Goal: Task Accomplishment & Management: Manage account settings

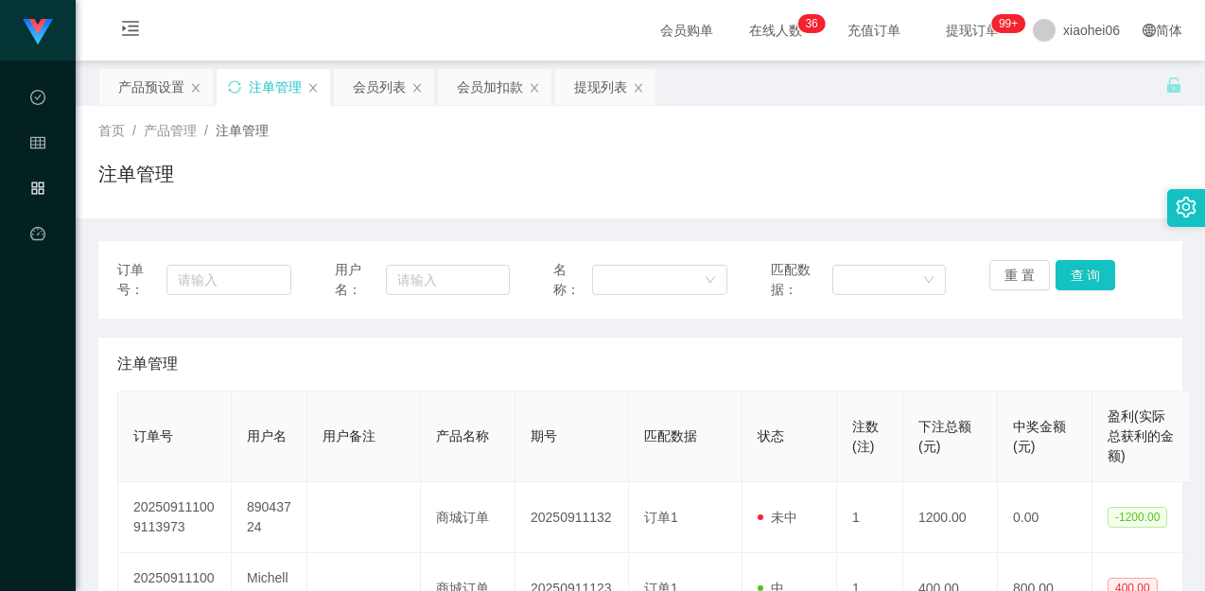
click at [375, 159] on div "首页 / 产品管理 / 注单管理 / 注单管理" at bounding box center [640, 162] width 1084 height 82
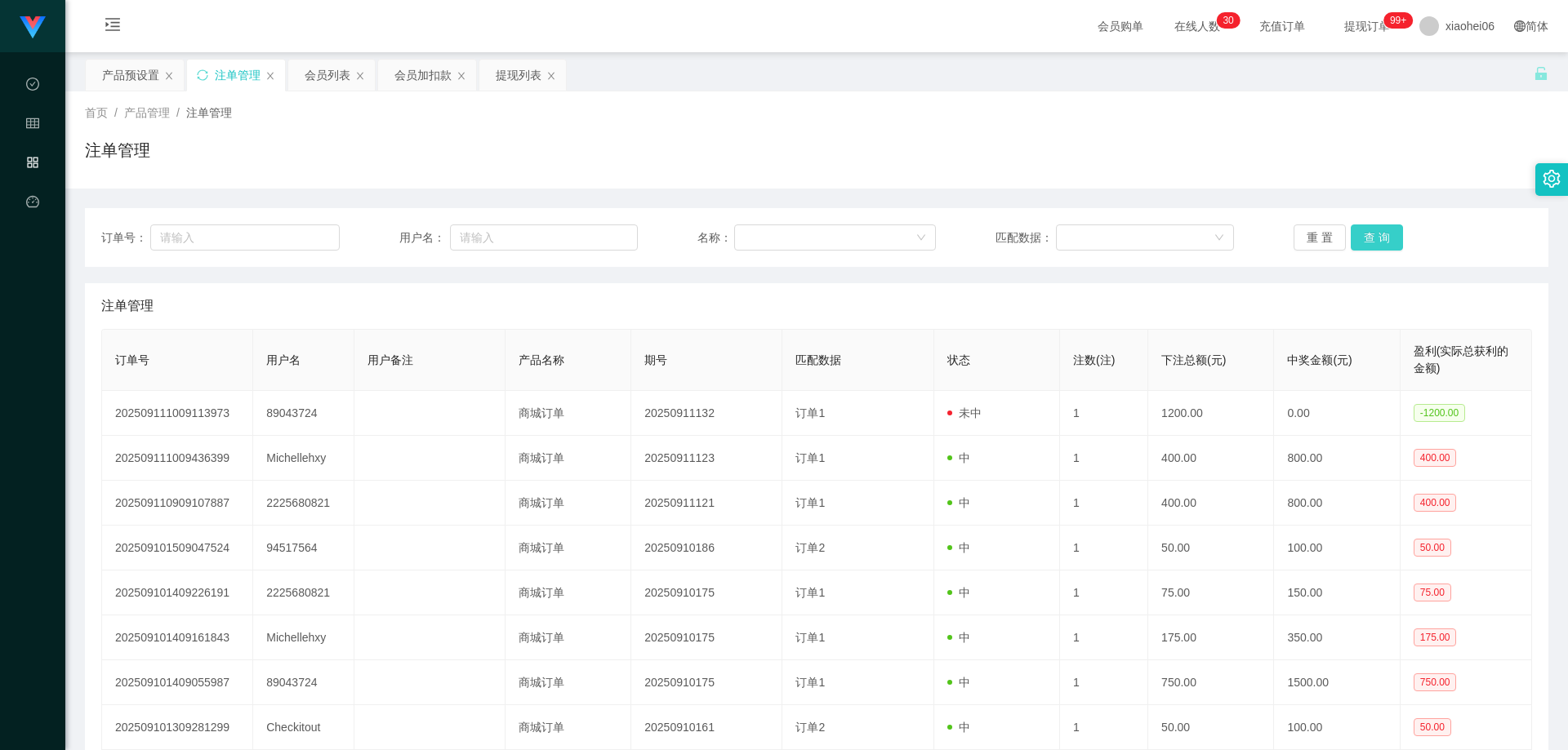
click at [1040, 228] on button "查 询" at bounding box center [1376, 237] width 53 height 26
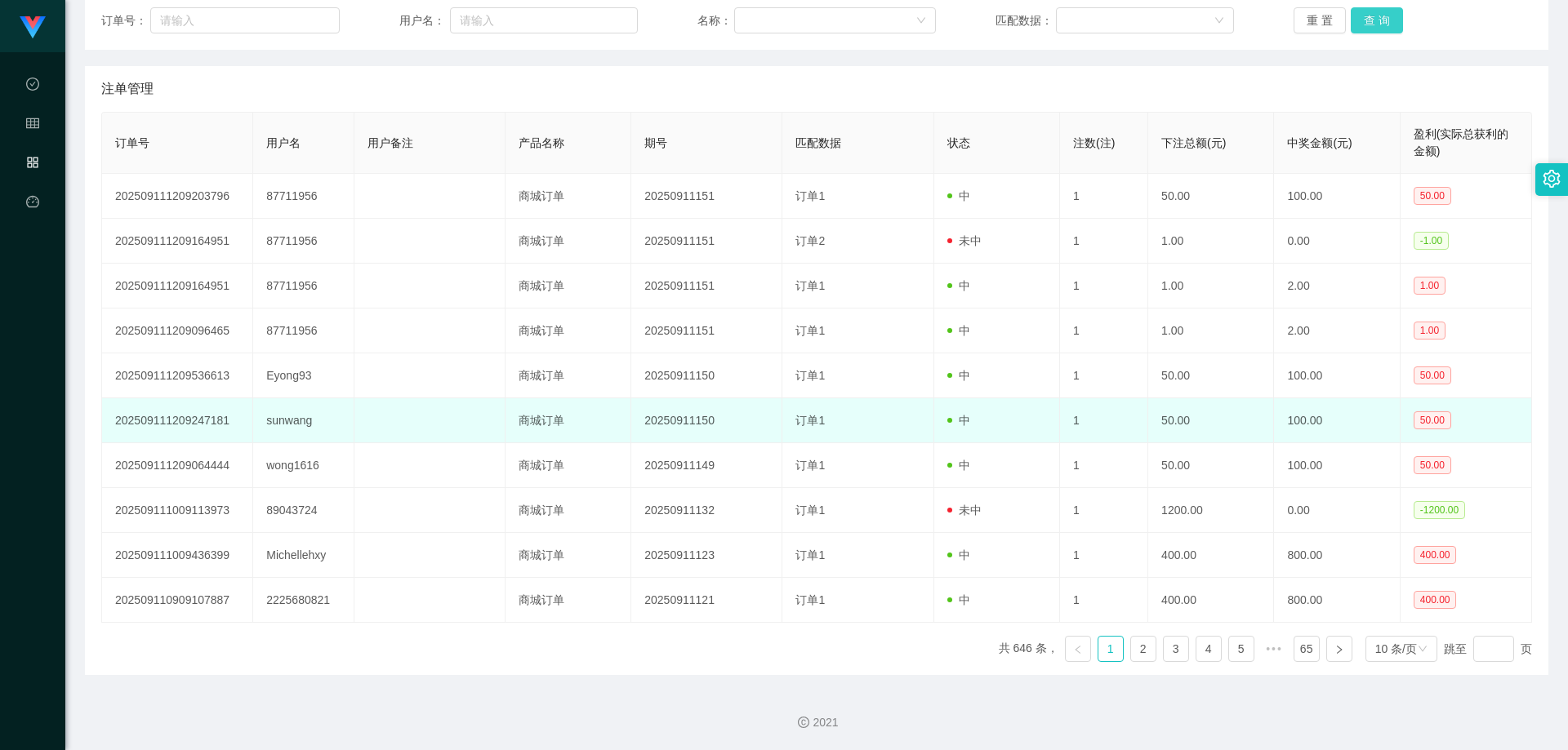
scroll to position [218, 0]
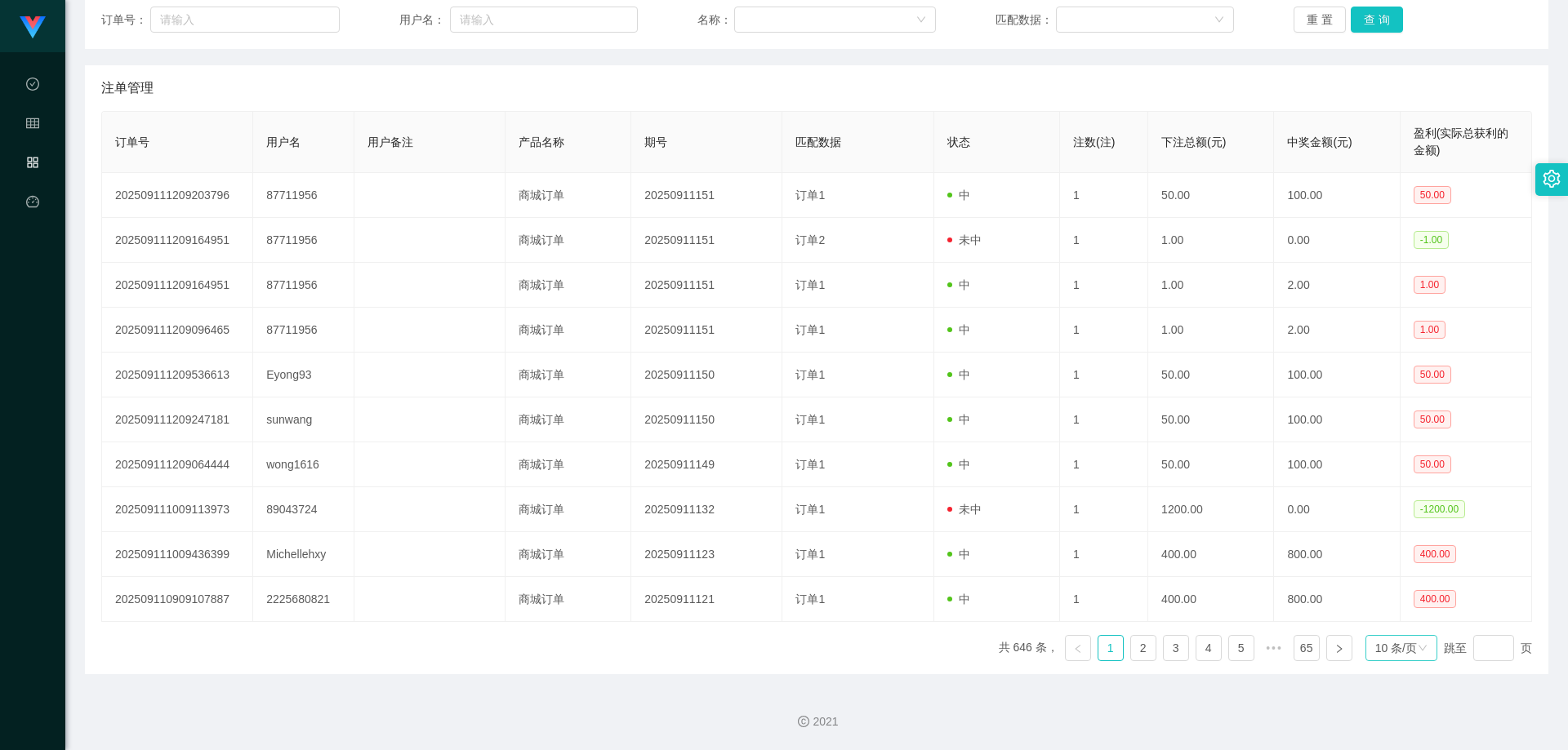
click at [1040, 509] on div "10 条/页" at bounding box center [1396, 648] width 41 height 24
click at [1040, 509] on li "50 条/页" at bounding box center [1392, 592] width 73 height 26
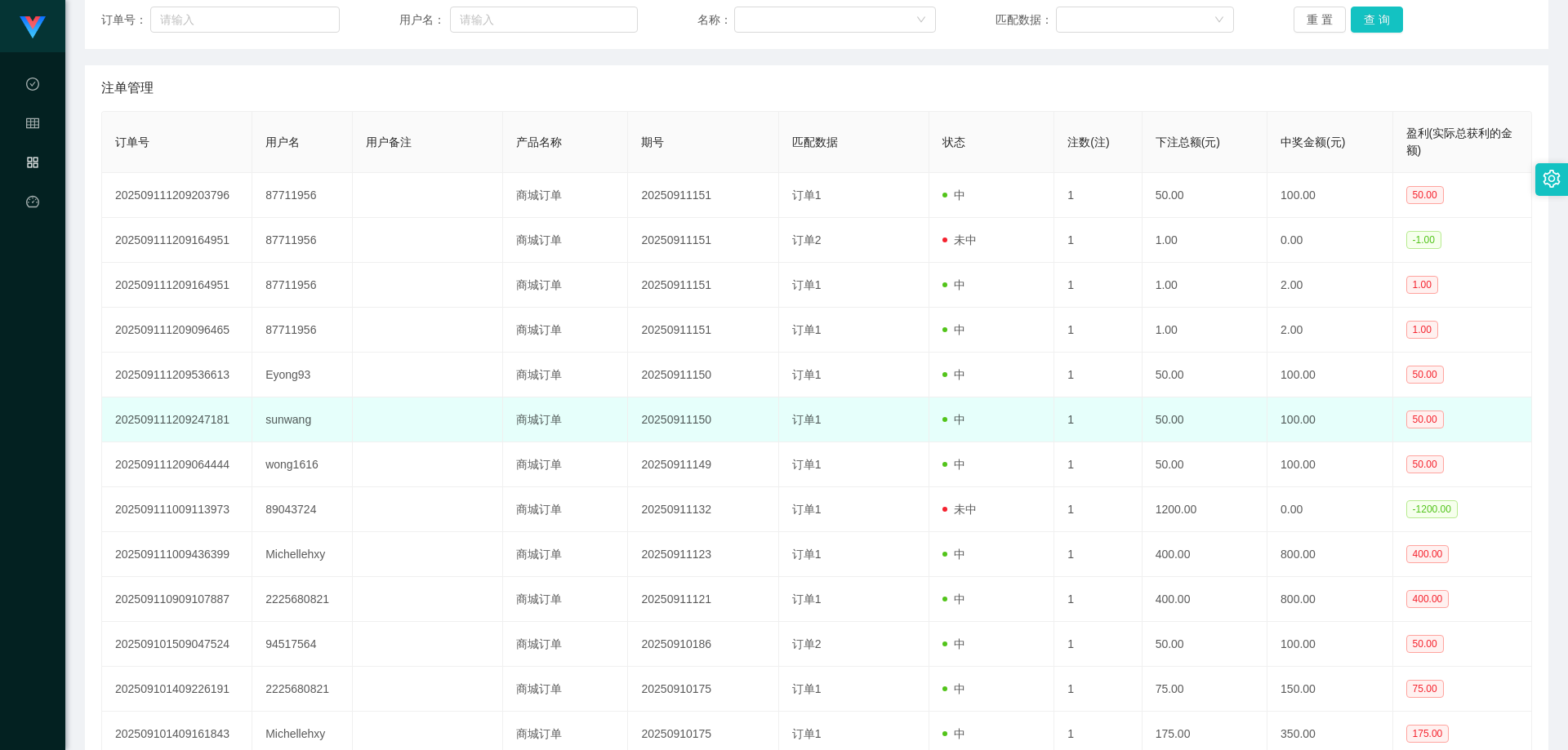
click at [469, 407] on td at bounding box center [428, 420] width 150 height 45
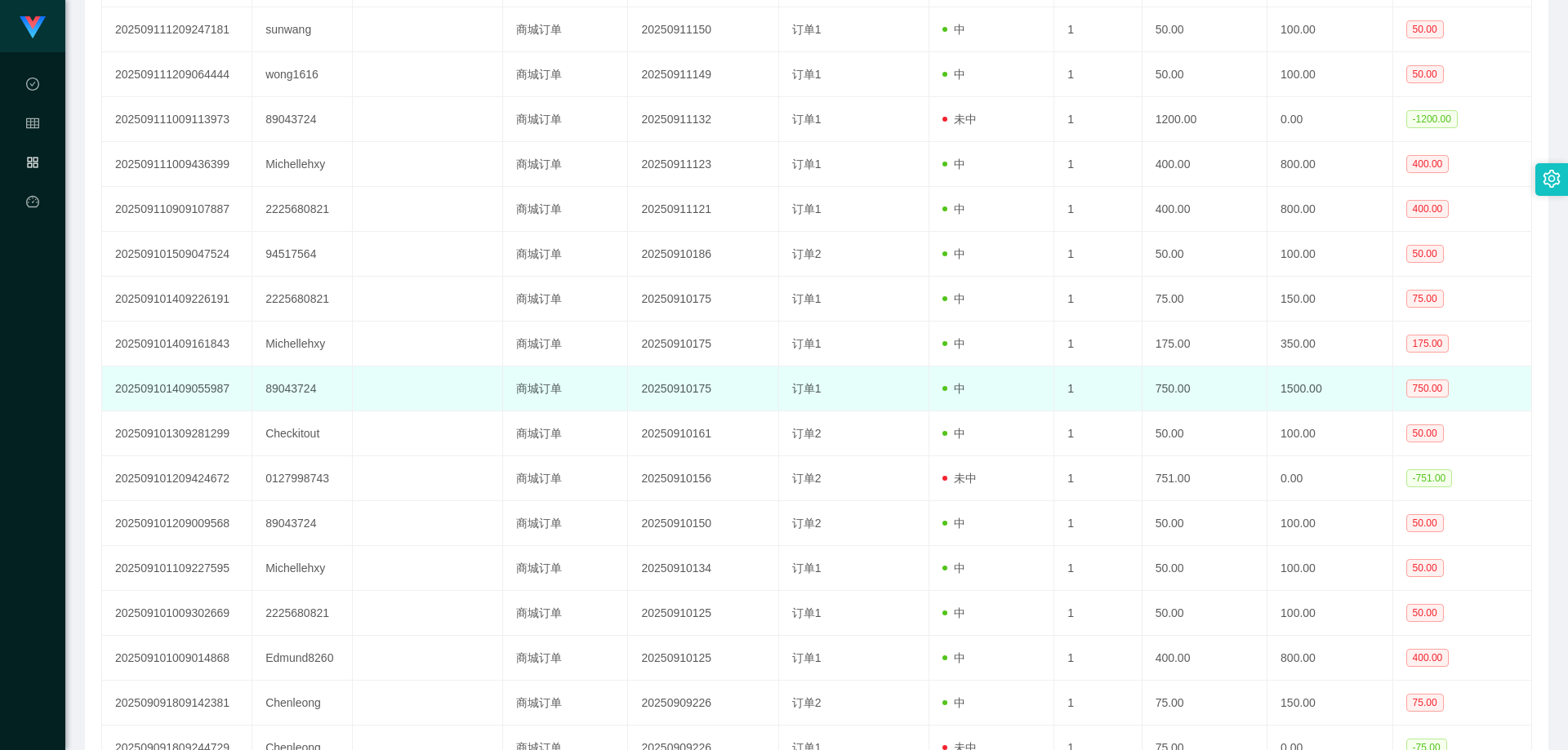
scroll to position [708, 0]
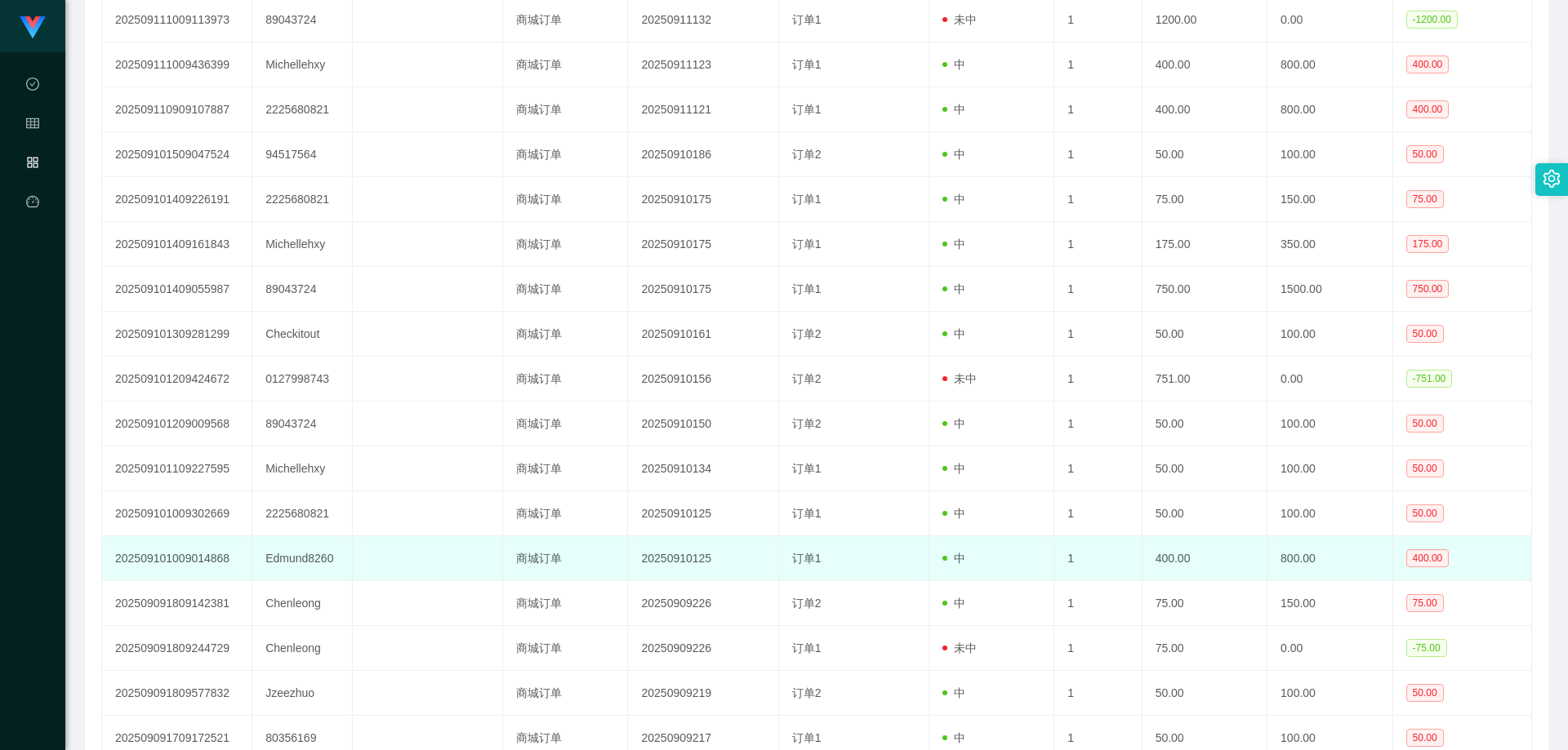
click at [310, 509] on td "Edmund8260" at bounding box center [302, 558] width 100 height 45
copy td "Edmund8260"
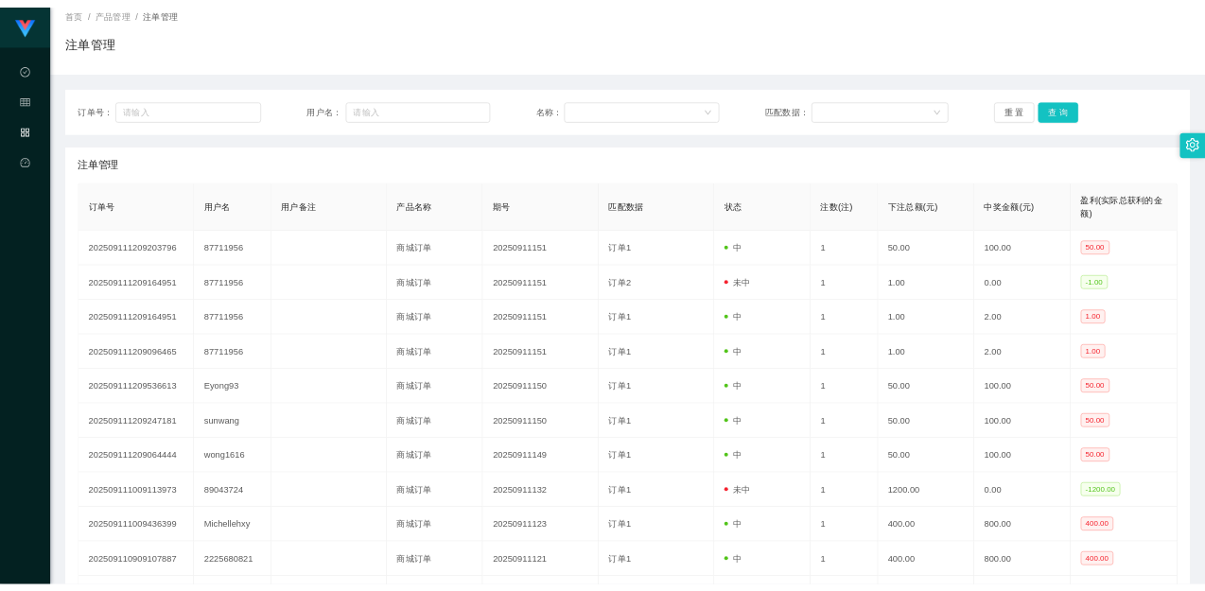
scroll to position [0, 0]
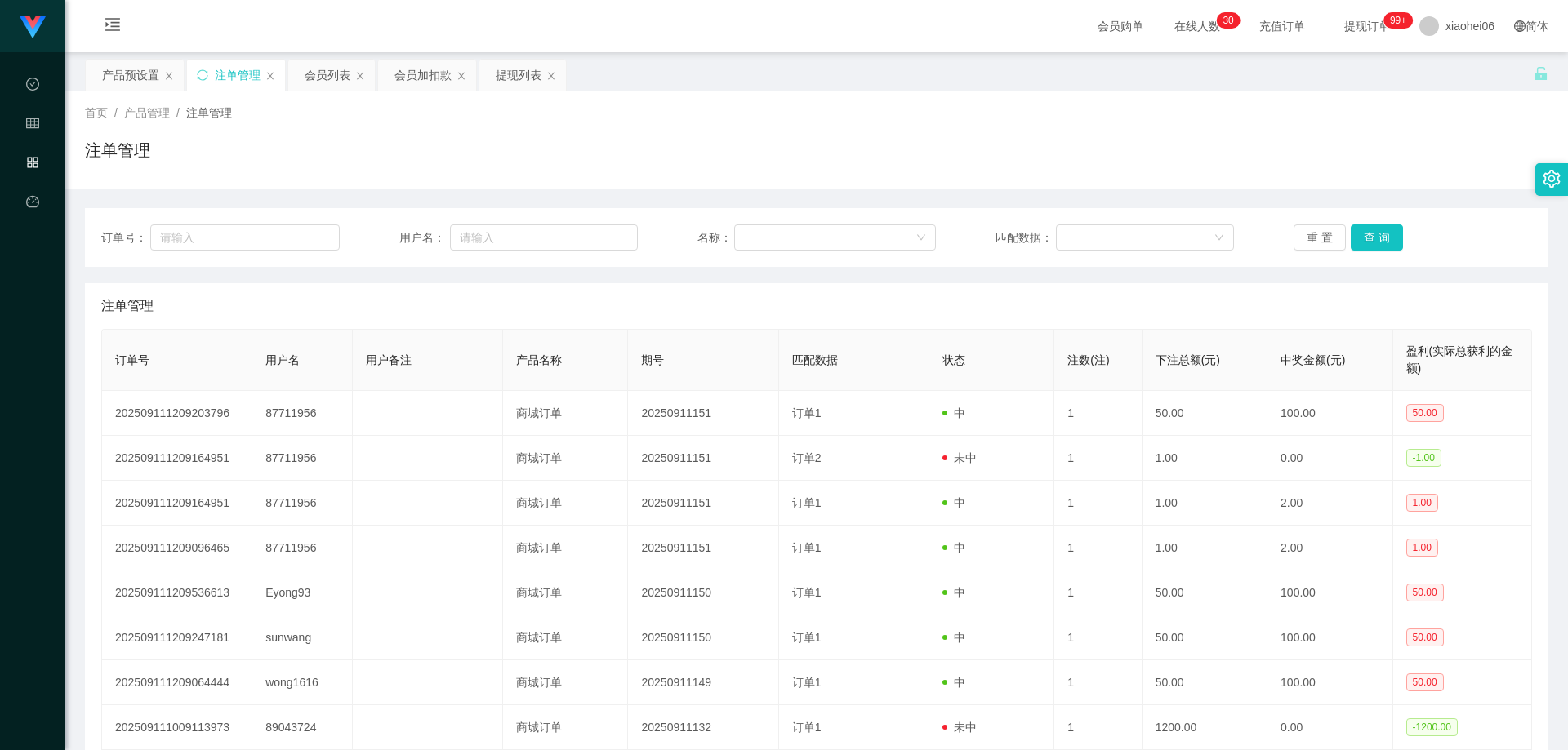
click at [451, 154] on div "注单管理" at bounding box center [816, 157] width 1464 height 38
click at [326, 78] on div "会员列表" at bounding box center [327, 75] width 46 height 31
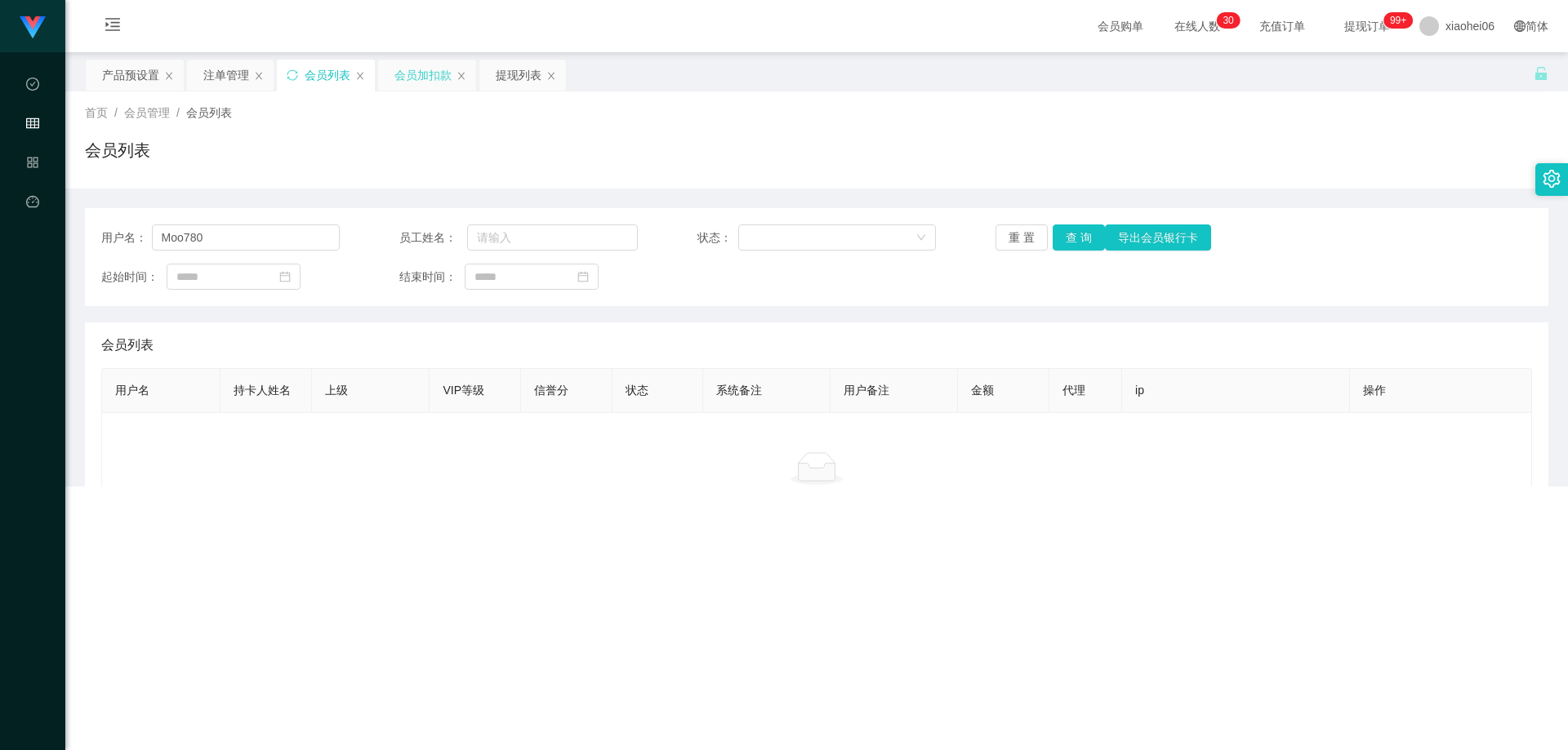
click at [398, 78] on div "会员加扣款" at bounding box center [423, 75] width 57 height 31
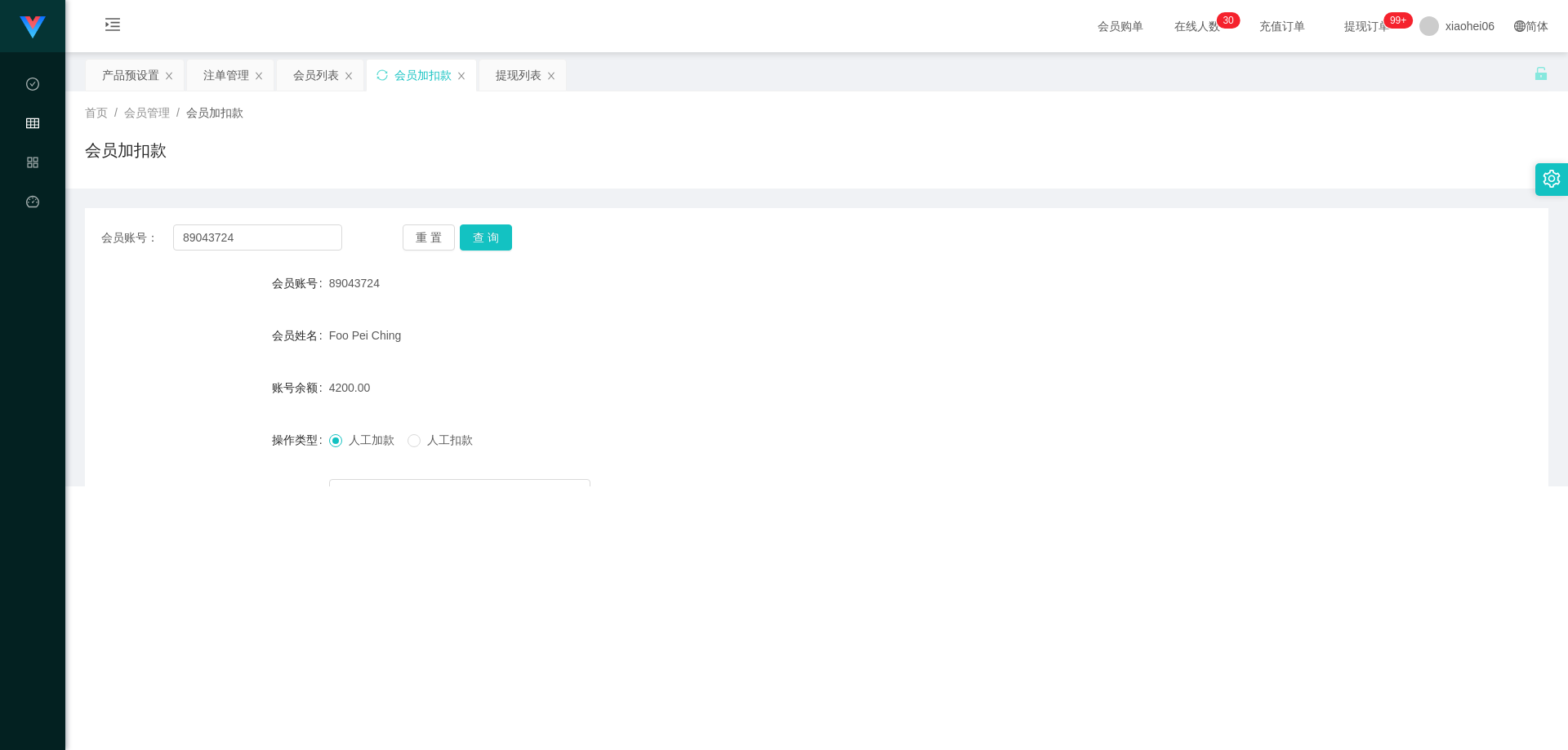
click at [345, 200] on div "会员账号： 89043724 重 置 查 询 会员账号 89043724 会员姓名 [PERSON_NAME] 账号余额 4200.00 操作类型 人工加款 …" at bounding box center [816, 392] width 1464 height 408
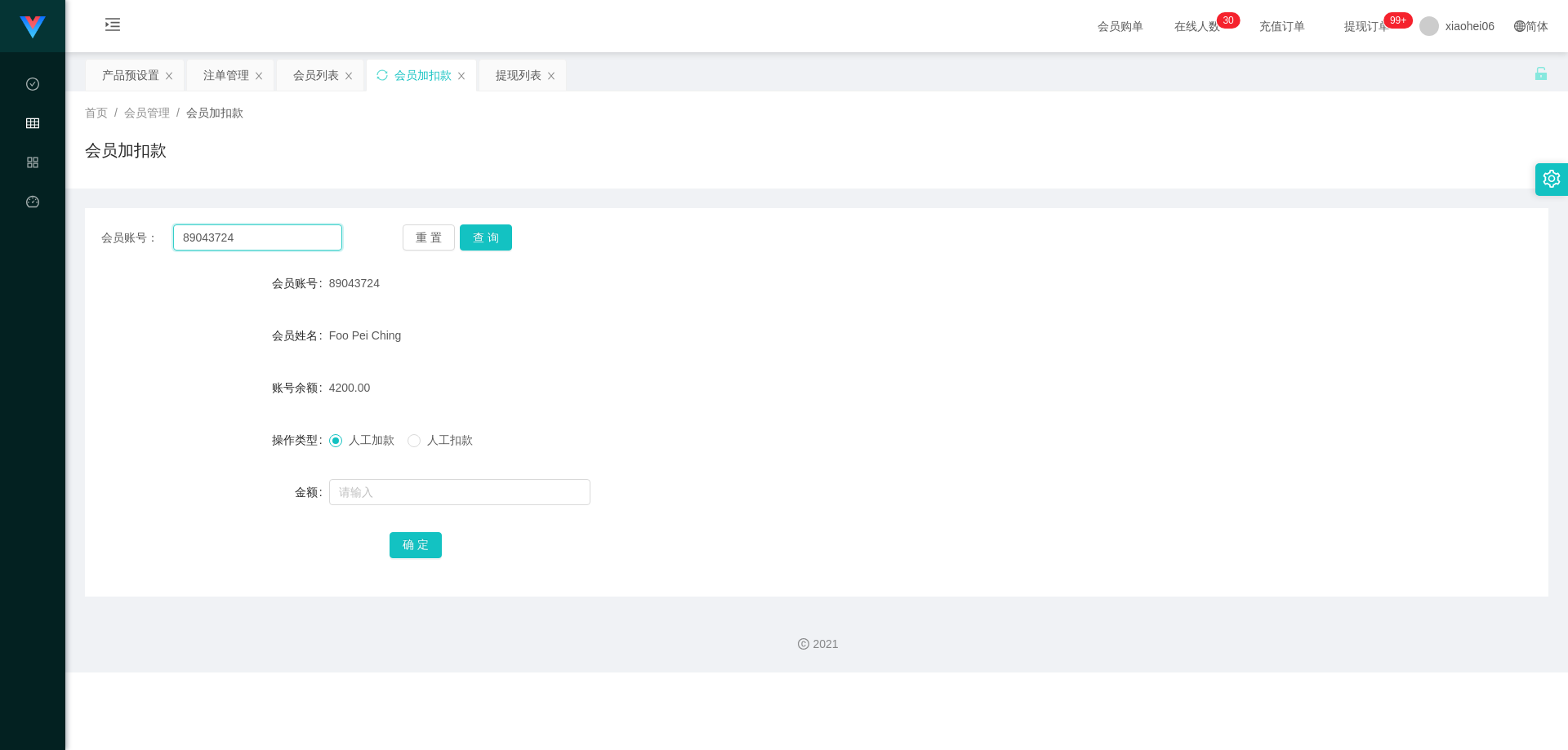
click at [262, 231] on input "89043724" at bounding box center [257, 237] width 169 height 26
paste input "Edmund8260"
click at [481, 229] on button "查 询" at bounding box center [485, 237] width 53 height 26
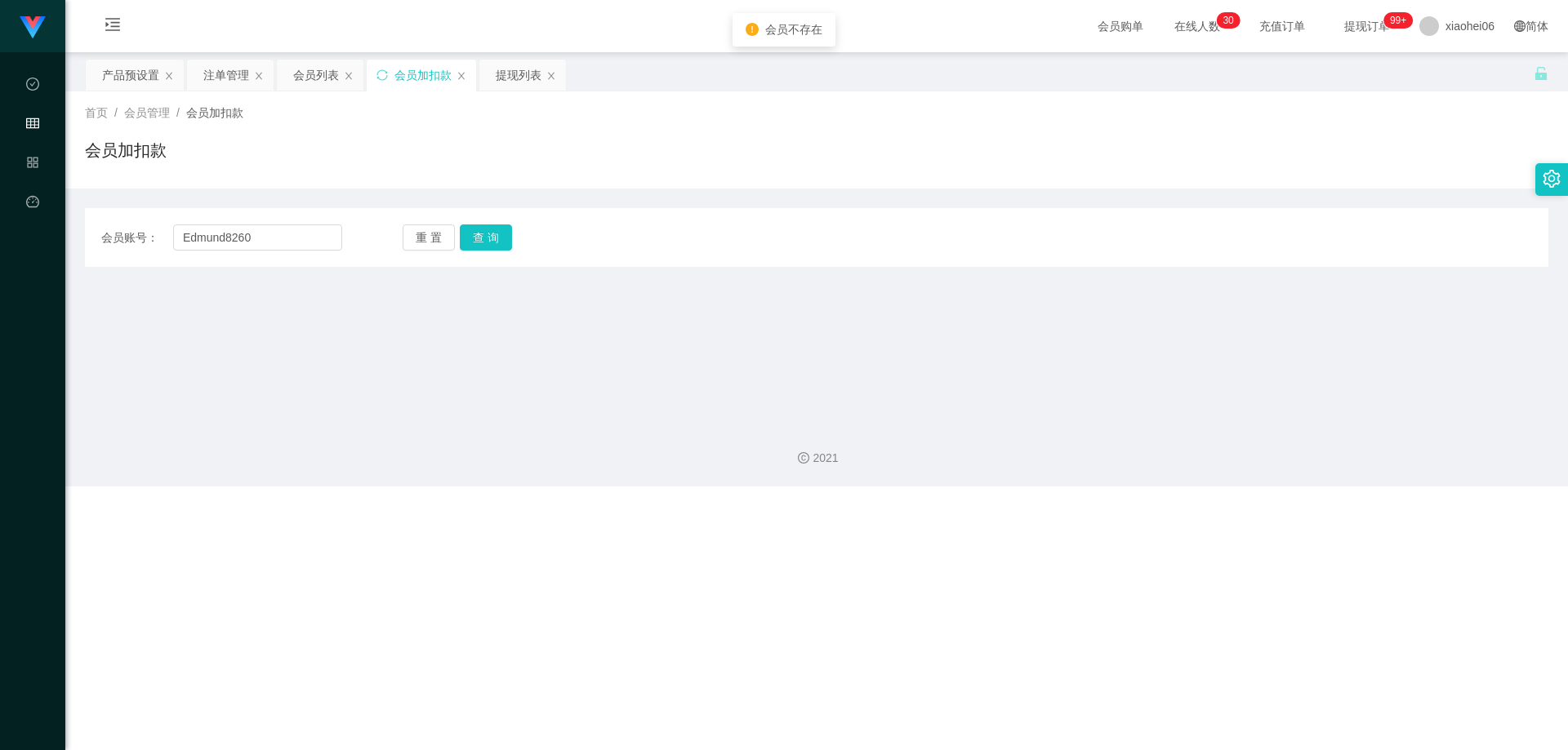
click at [504, 317] on main "关闭左侧 关闭右侧 关闭其它 刷新页面 产品预设置 注单管理 会员列表 会员加扣款 提现列表 首页 / 会员管理 / 会员加扣款 / 会员加扣款 会员账号： …" at bounding box center [817, 231] width 1502 height 358
click at [320, 244] on input "Edmund8260" at bounding box center [257, 237] width 169 height 26
type input "Edmund8260"
click at [487, 233] on button "查 询" at bounding box center [485, 237] width 53 height 26
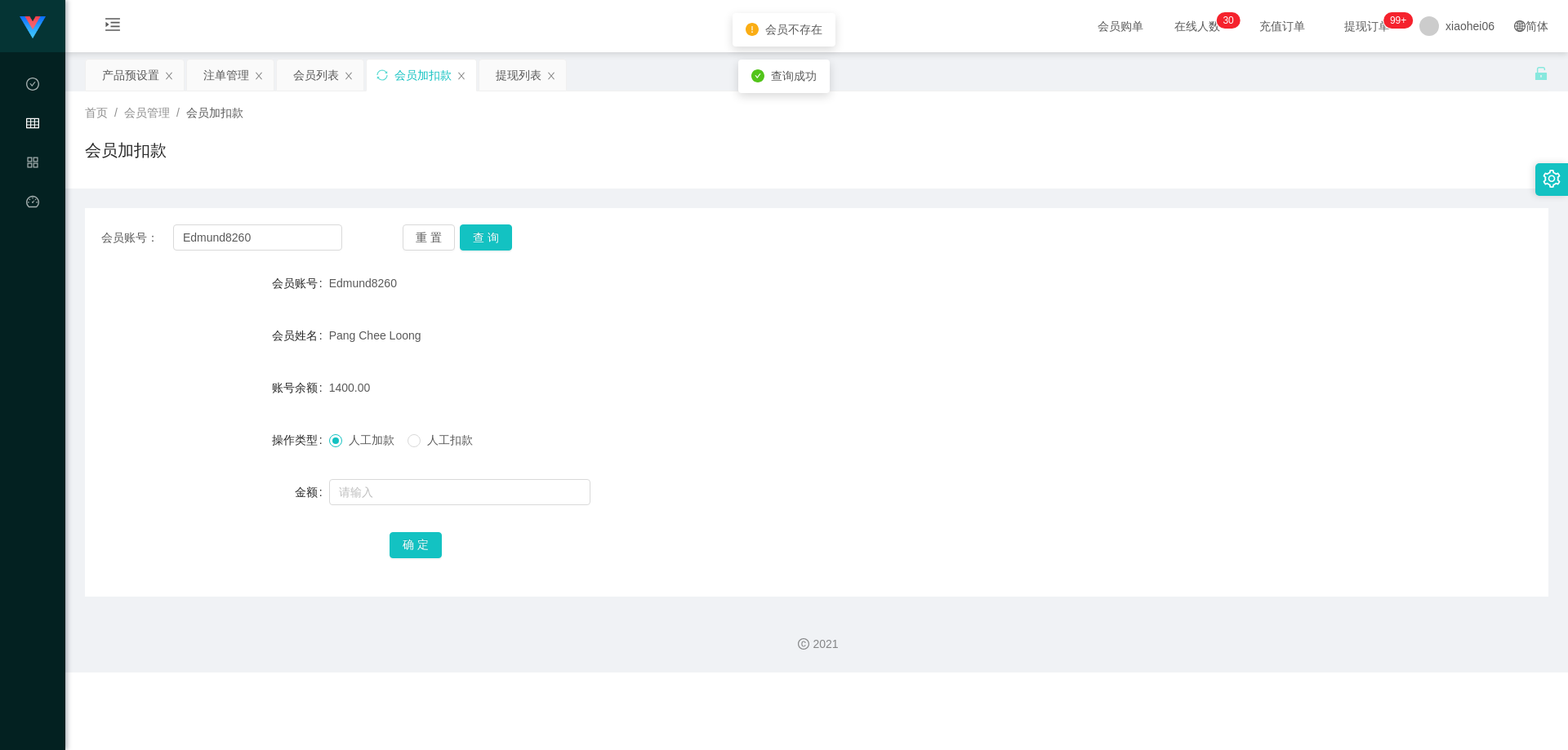
click at [513, 321] on div "Pang Chee Loong" at bounding box center [756, 336] width 853 height 33
click at [486, 486] on input "text" at bounding box center [459, 492] width 262 height 26
type input "3500"
drag, startPoint x: 500, startPoint y: 561, endPoint x: 489, endPoint y: 561, distance: 11.0
click at [500, 509] on div "会员账号： Edmund8260 重 置 查 询 会员账号 Edmund8260 会员姓名 Pang Chee Loong 账号余额 1400.00 操作类型…" at bounding box center [816, 402] width 1464 height 388
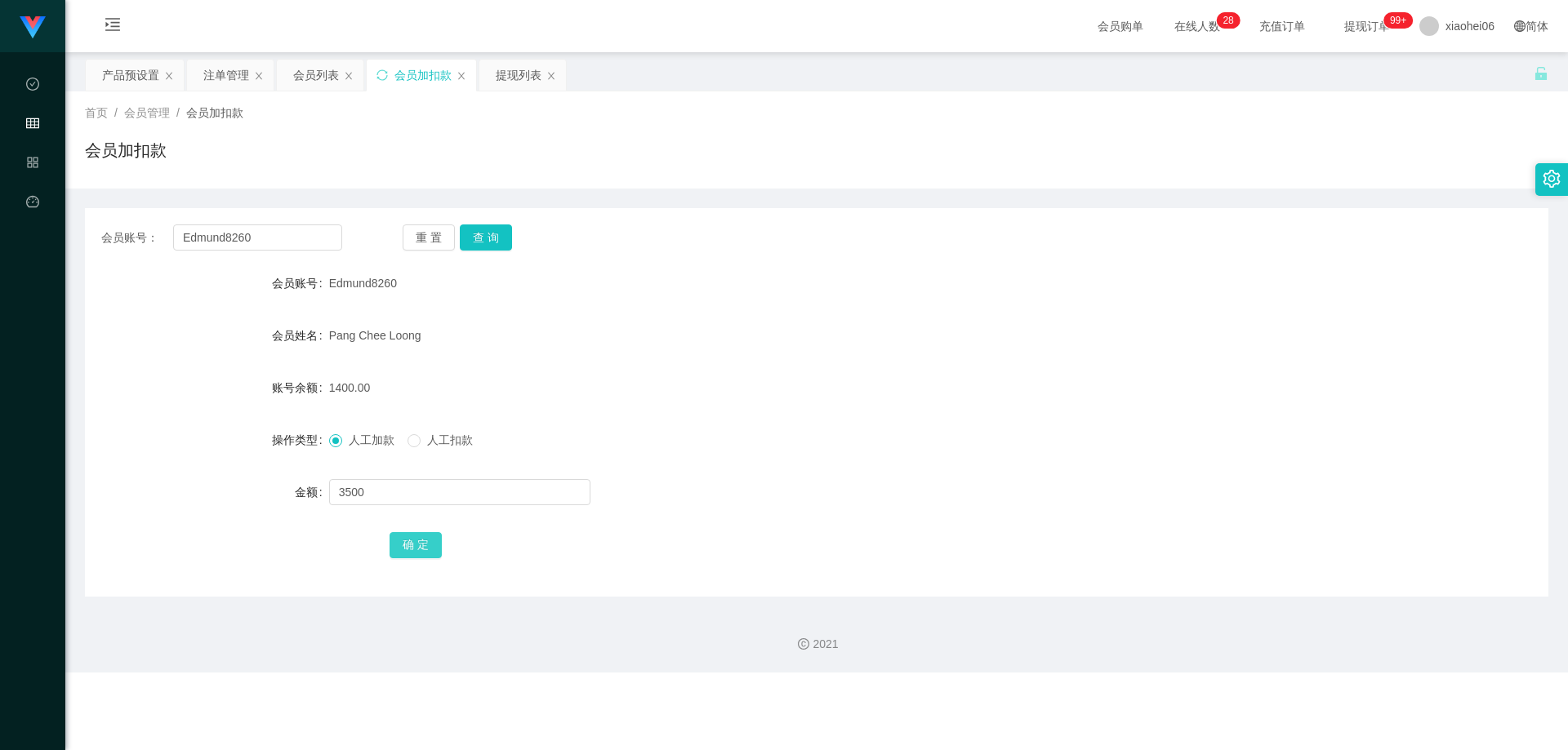
click at [412, 509] on button "确 定" at bounding box center [415, 545] width 53 height 26
click at [659, 385] on div "4900.00" at bounding box center [756, 388] width 853 height 33
click at [686, 354] on form "会员账号 Edmund8260 会员姓名 [PERSON_NAME] 账号余额 4900.00 操作类型 人工加款 人工扣款 金额 确 定" at bounding box center [816, 413] width 1464 height 293
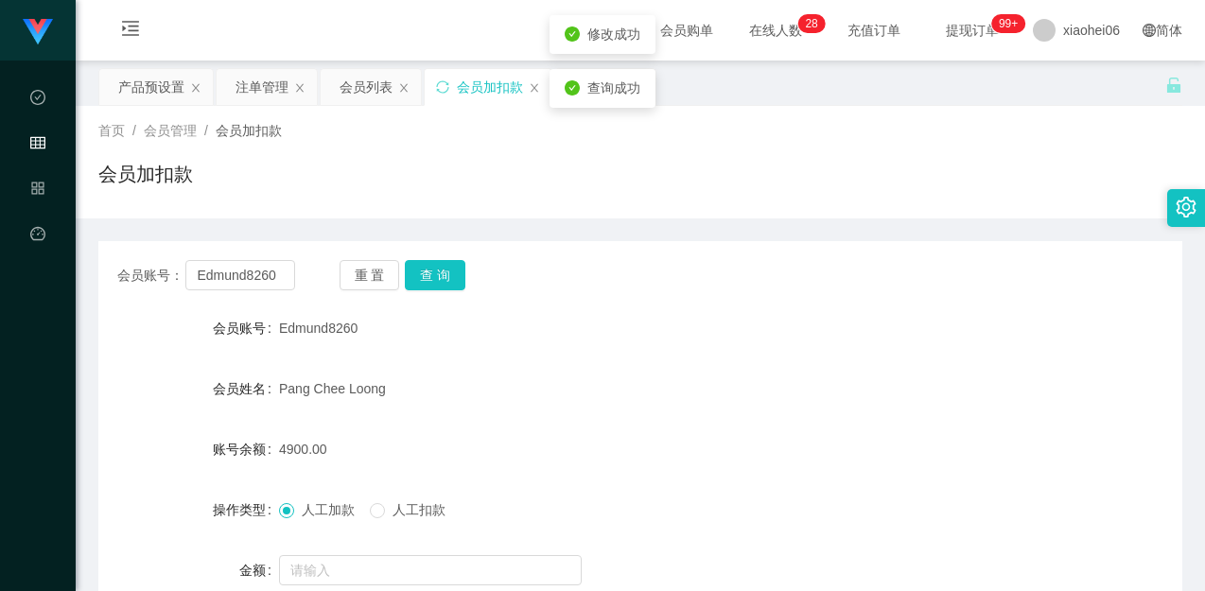
click at [737, 208] on div "首页 / 会员管理 / 会员加扣款 / 会员加扣款" at bounding box center [640, 162] width 1129 height 113
click at [263, 273] on input "Edmund8260" at bounding box center [239, 275] width 109 height 30
click at [378, 82] on div "会员列表" at bounding box center [366, 87] width 53 height 36
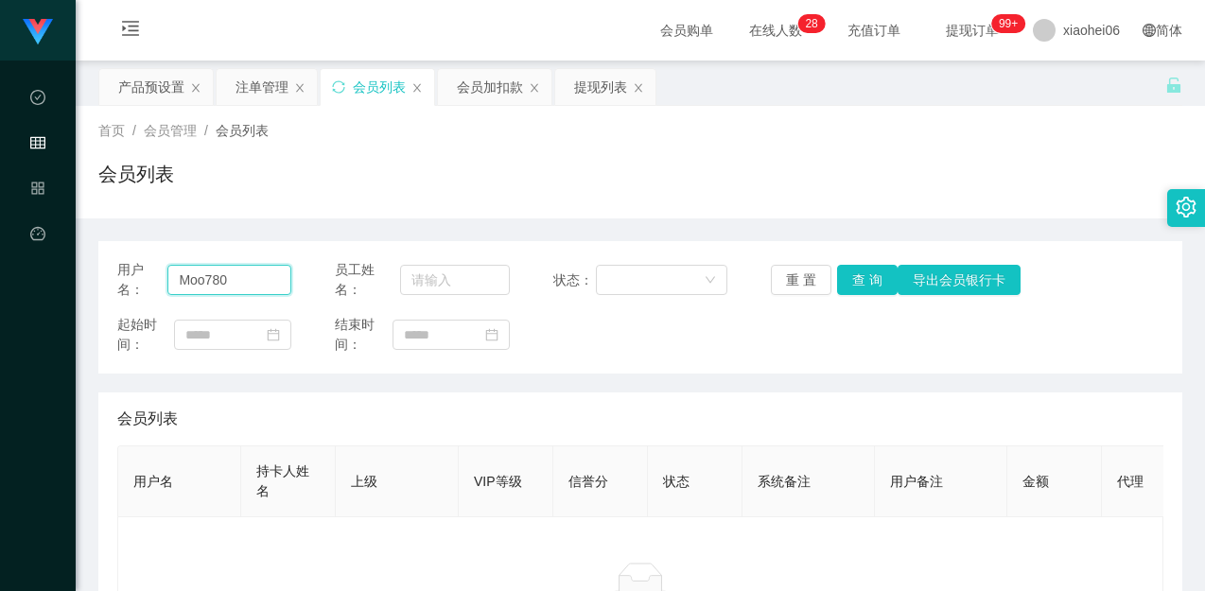
click at [267, 279] on input "Moo780" at bounding box center [229, 280] width 124 height 30
paste input "Edmund826"
type input "Edmund8260"
click at [871, 281] on button "查 询" at bounding box center [867, 280] width 61 height 30
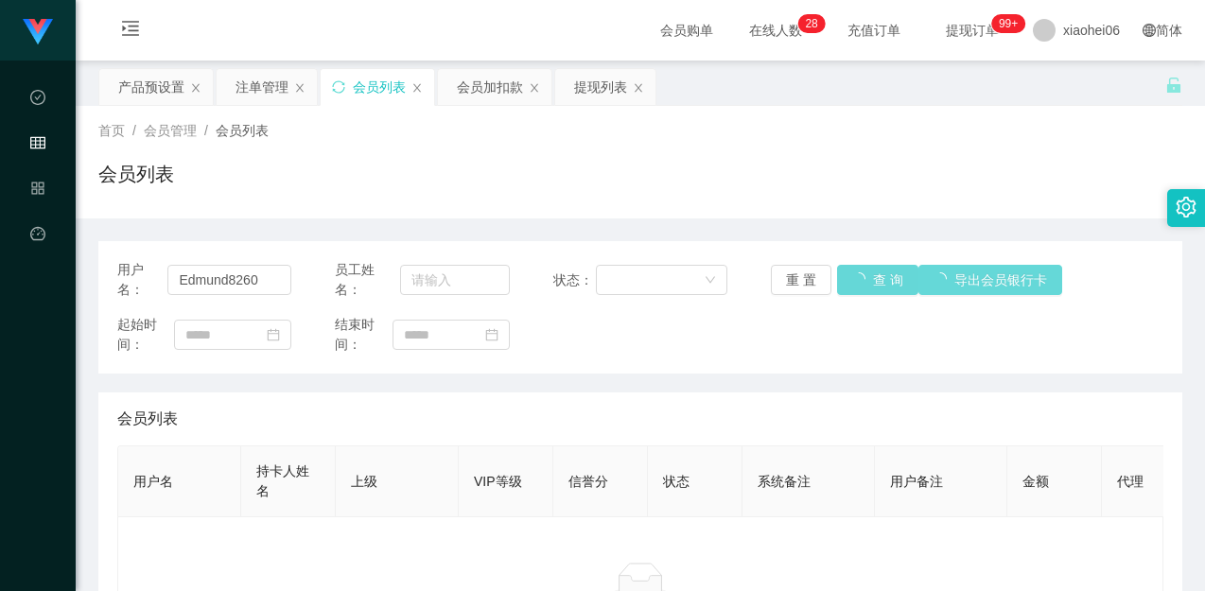
click at [901, 203] on div "首页 / 会员管理 / 会员列表 / 会员列表" at bounding box center [640, 162] width 1129 height 113
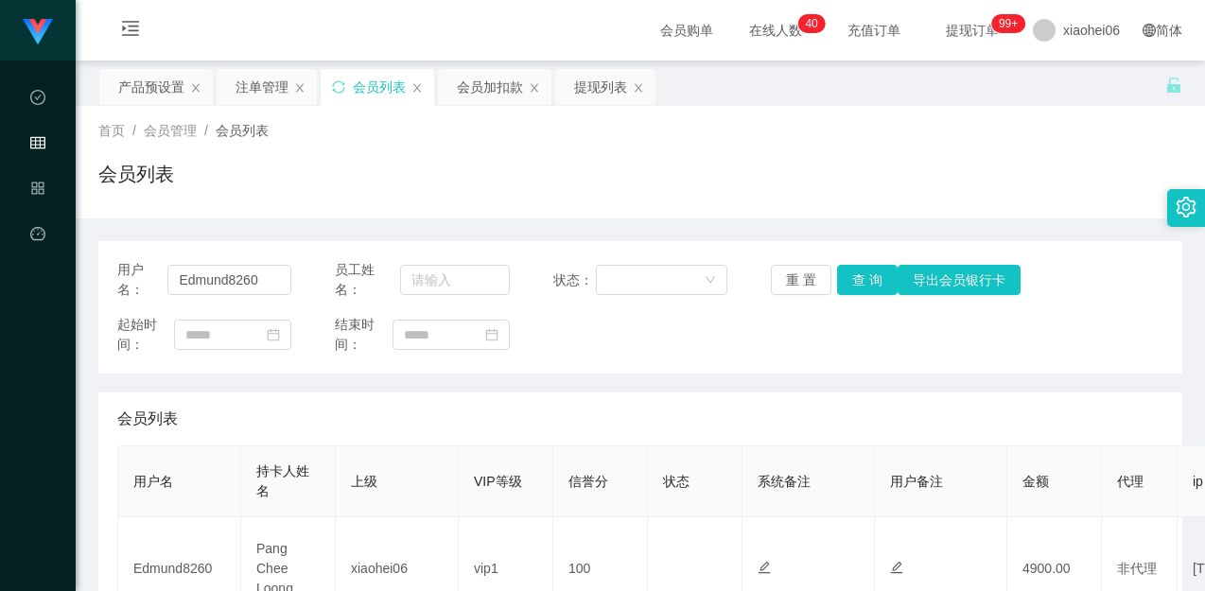
click at [454, 156] on div "首页 / 会员管理 / 会员列表 / 会员列表" at bounding box center [640, 162] width 1084 height 82
click at [249, 94] on div "注单管理" at bounding box center [261, 87] width 53 height 36
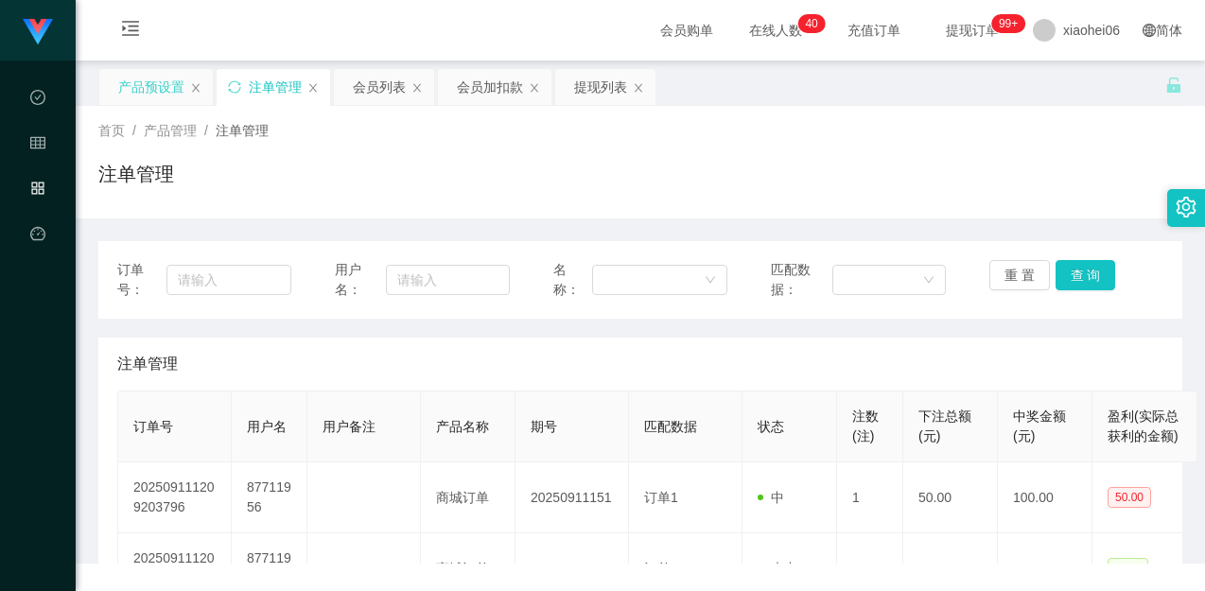
click at [140, 91] on div "产品预设置" at bounding box center [151, 87] width 66 height 36
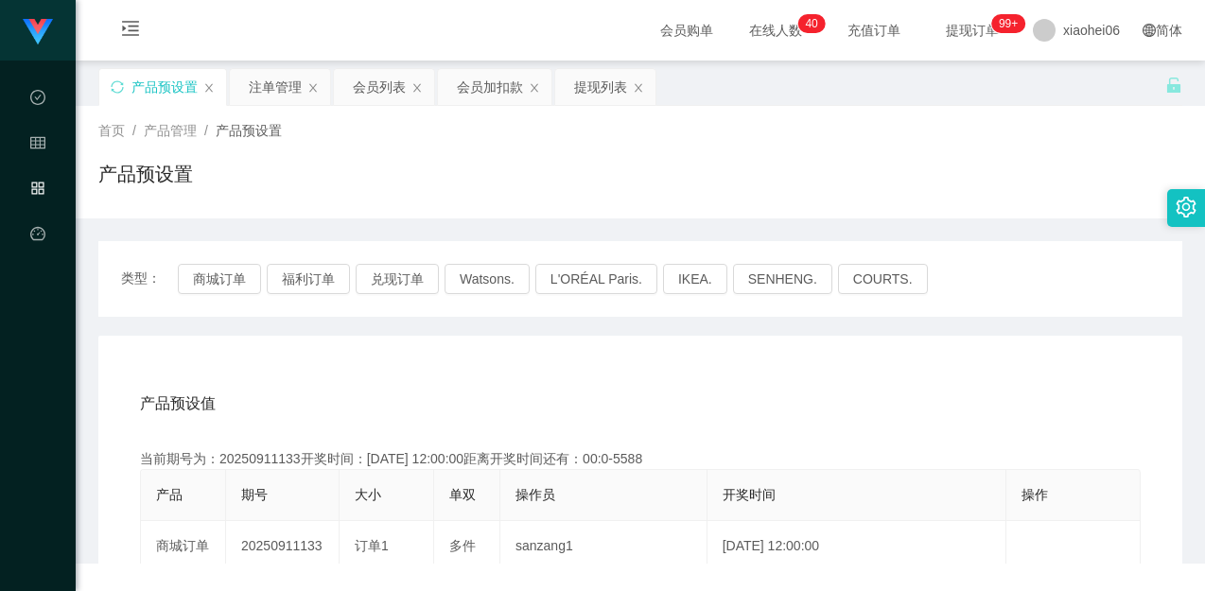
click at [578, 166] on div "产品预设置" at bounding box center [640, 182] width 1084 height 44
click at [423, 216] on div "首页 / 产品管理 / 产品预设置 / 产品预设置" at bounding box center [640, 162] width 1129 height 113
click at [229, 281] on button "商城订单" at bounding box center [219, 279] width 83 height 30
click at [467, 193] on div "产品预设置" at bounding box center [640, 182] width 1084 height 44
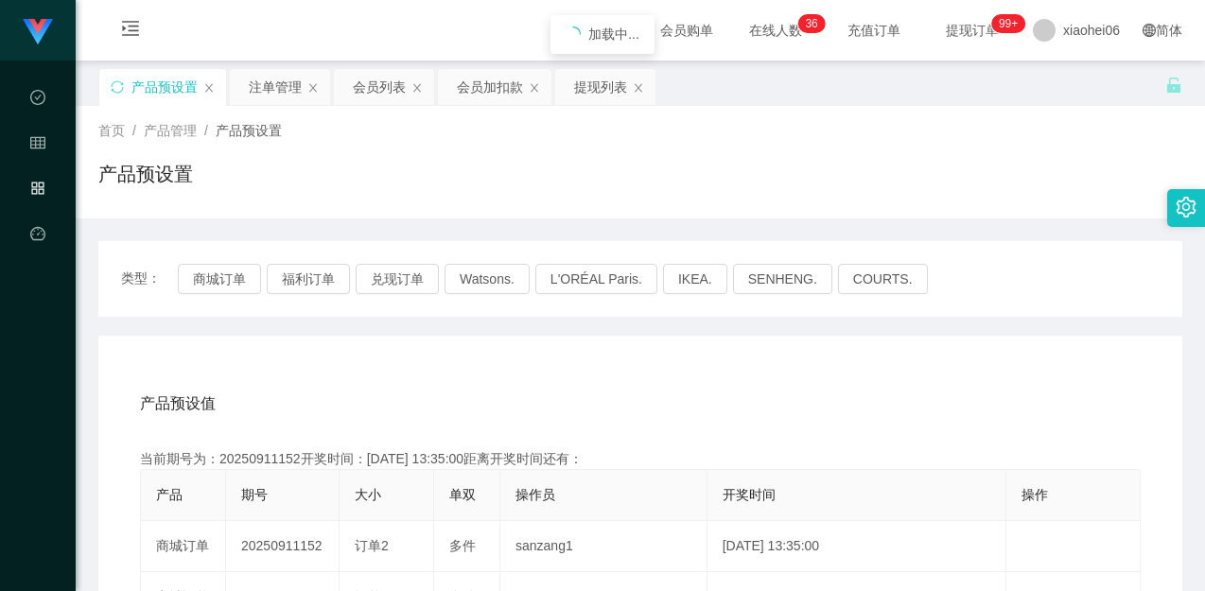
click at [521, 199] on div "产品预设置" at bounding box center [640, 182] width 1084 height 44
click at [571, 191] on div "产品预设置" at bounding box center [640, 182] width 1084 height 44
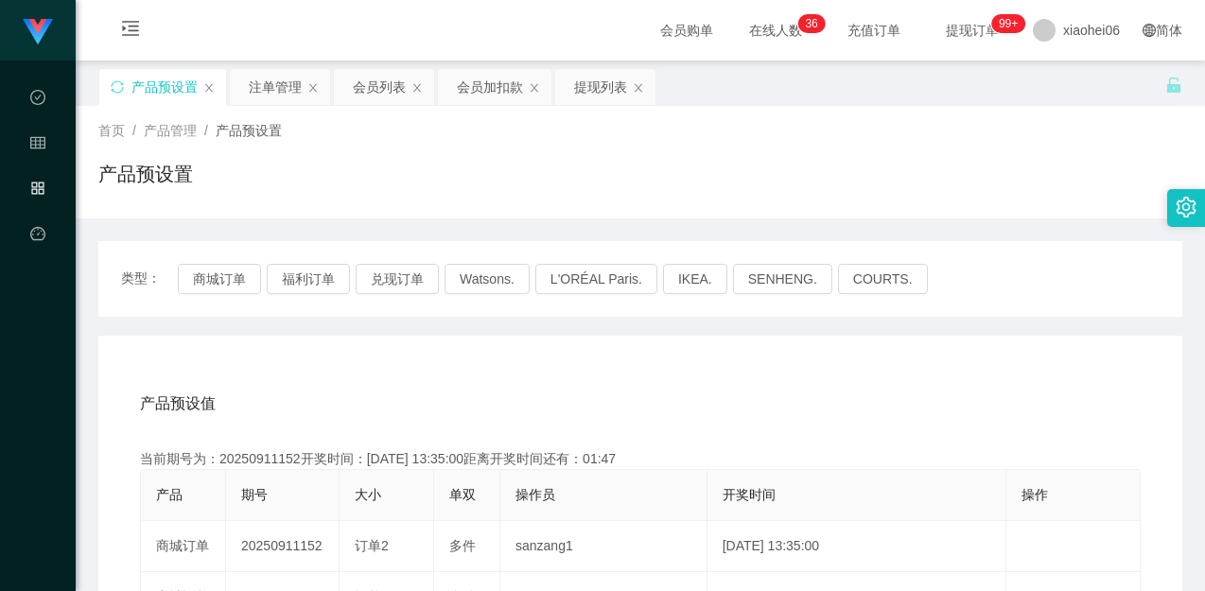
click at [574, 385] on div "产品预设值 添加期号" at bounding box center [640, 403] width 1001 height 53
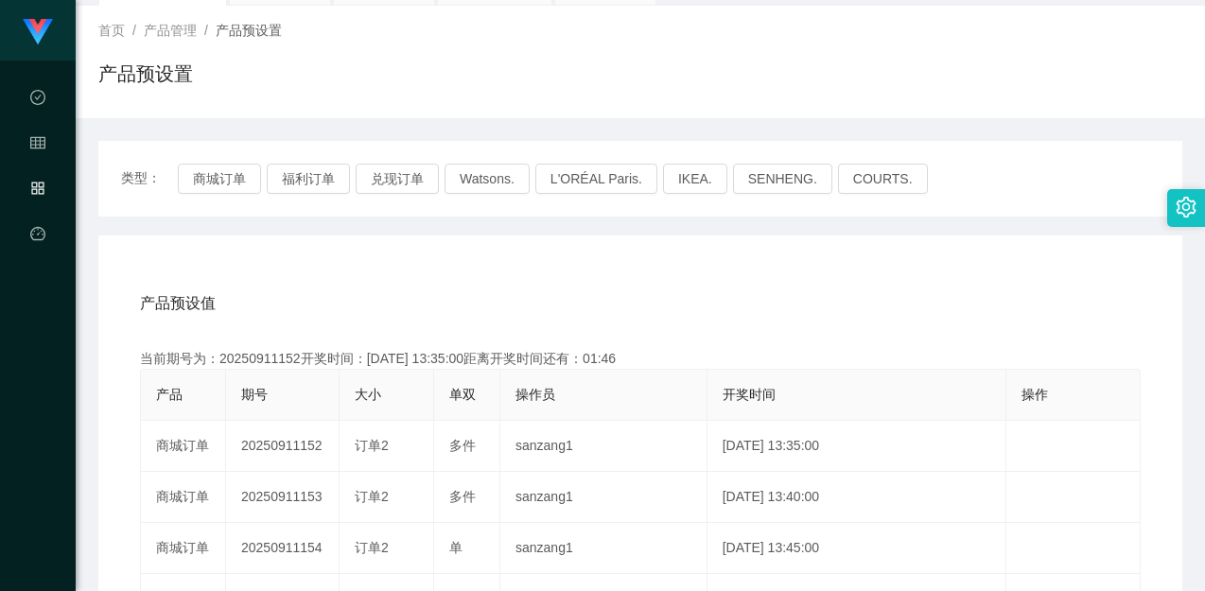
scroll to position [189, 0]
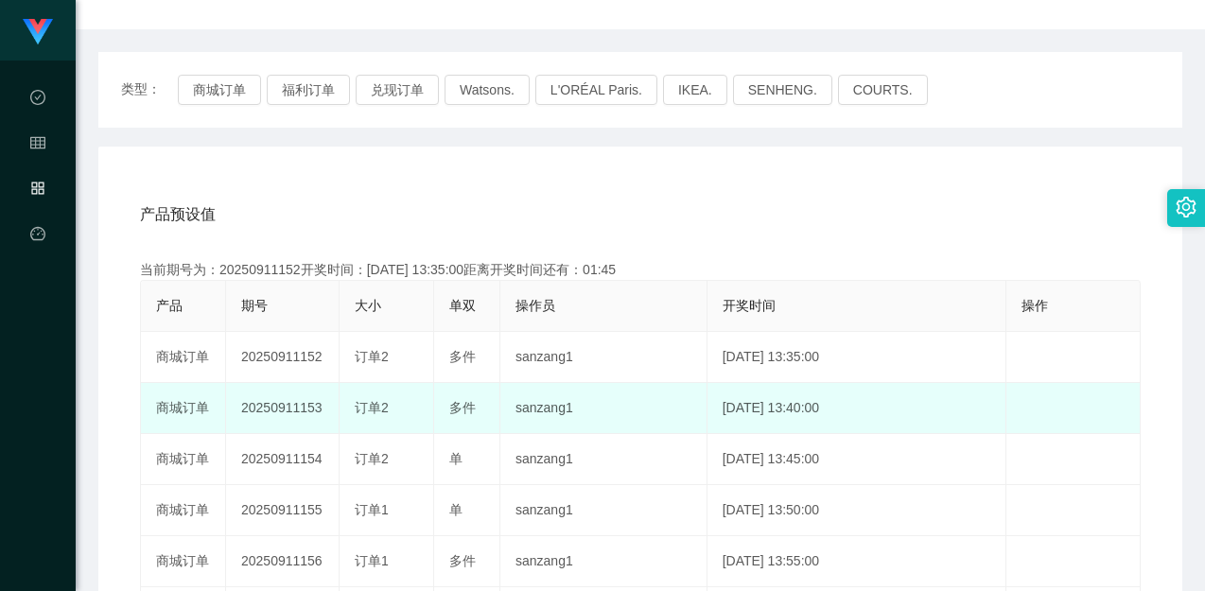
click at [286, 402] on td "20250911153" at bounding box center [282, 408] width 113 height 51
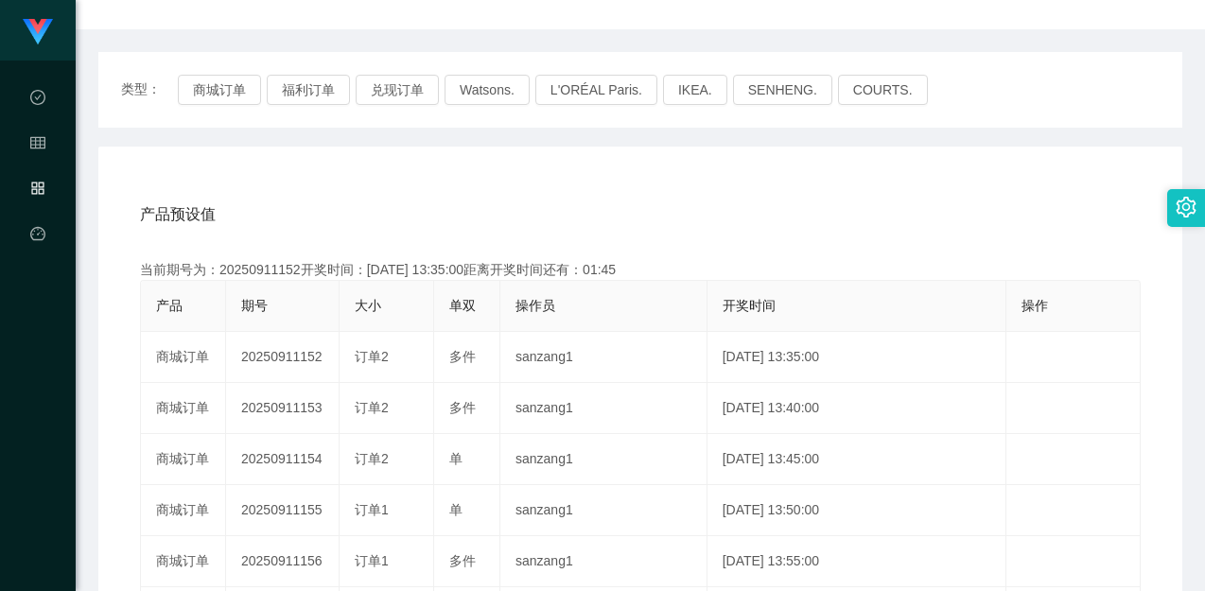
copy td "20250911153"
click at [748, 177] on div "产品预设值 添加期号 当前期号为：20250911152开奖时间：[DATE] 13:35:00距离开奖时间还有：00:50 产品 期号 大小 单双 操作员 …" at bounding box center [640, 536] width 1084 height 779
click at [787, 149] on div "产品预设值 添加期号 当前期号为：20250911152开奖时间：[DATE] 13:35:00距离开奖时间还有：00:49 产品 期号 大小 单双 操作员 …" at bounding box center [640, 536] width 1084 height 779
drag, startPoint x: 654, startPoint y: 229, endPoint x: 523, endPoint y: 195, distance: 135.8
click at [654, 226] on div "产品预设值 添加期号" at bounding box center [640, 214] width 1001 height 53
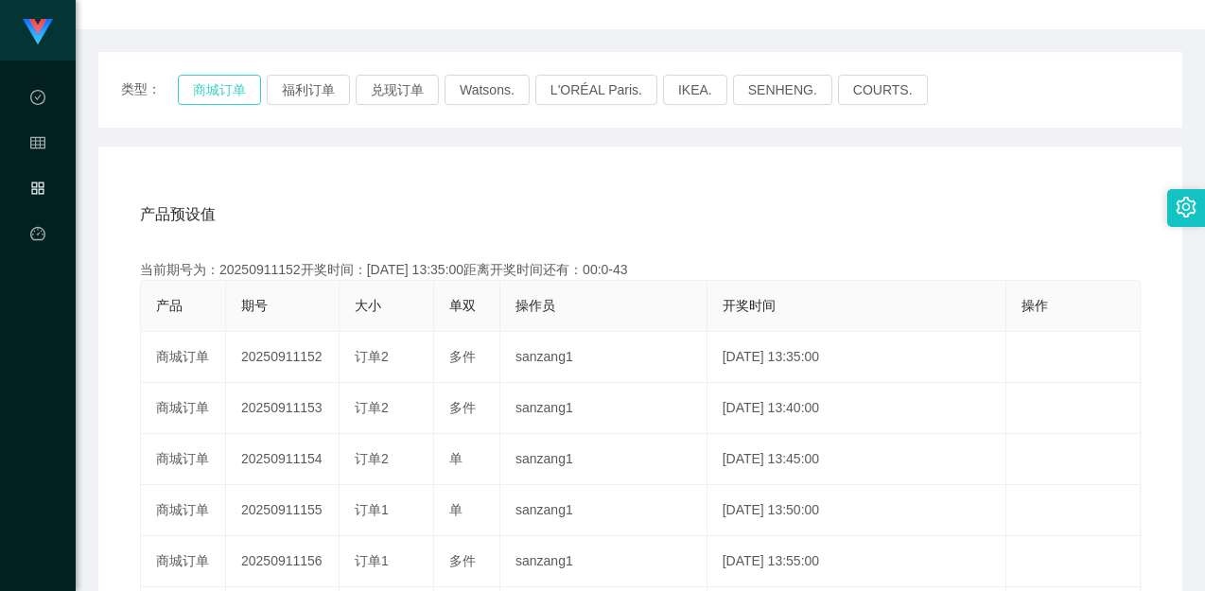
click at [235, 86] on button "商城订单" at bounding box center [219, 90] width 83 height 30
click at [479, 188] on div "产品预设值 添加期号" at bounding box center [640, 214] width 1001 height 53
click at [748, 165] on div "产品预设值 添加期号 当前期号为：20250911152开奖时间：[DATE] 13:35:00距离开奖时间还有： 产品 期号 大小 单双 操作员 开奖时间 …" at bounding box center [640, 536] width 1084 height 779
click at [947, 109] on div "类型： 商城订单 福利订单 兑现订单 Watsons. L'ORÉAL Paris. IKEA. [GEOGRAPHIC_DATA]. COURTS." at bounding box center [640, 90] width 1084 height 76
drag, startPoint x: 954, startPoint y: 109, endPoint x: 980, endPoint y: 94, distance: 29.7
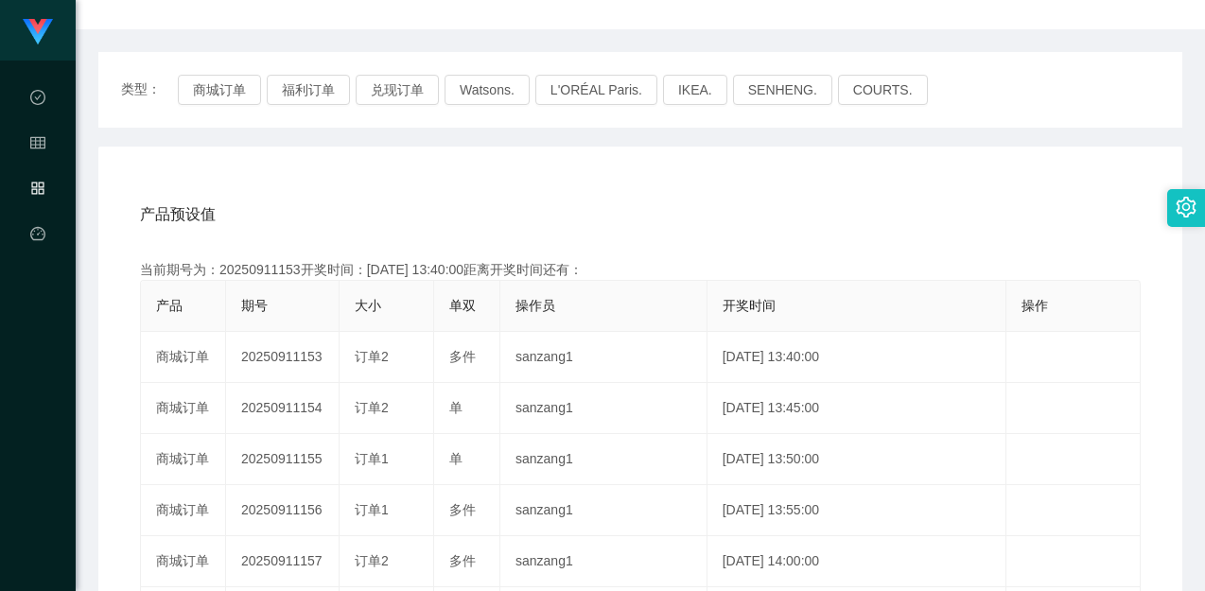
click at [954, 109] on div "类型： 商城订单 福利订单 兑现订单 Watsons. L'ORÉAL Paris. IKEA. [GEOGRAPHIC_DATA]. COURTS." at bounding box center [640, 90] width 1084 height 76
click at [994, 83] on div "类型： 商城订单 福利订单 兑现订单 Watsons. L'ORÉAL Paris. IKEA. [GEOGRAPHIC_DATA]. COURTS." at bounding box center [640, 90] width 1038 height 30
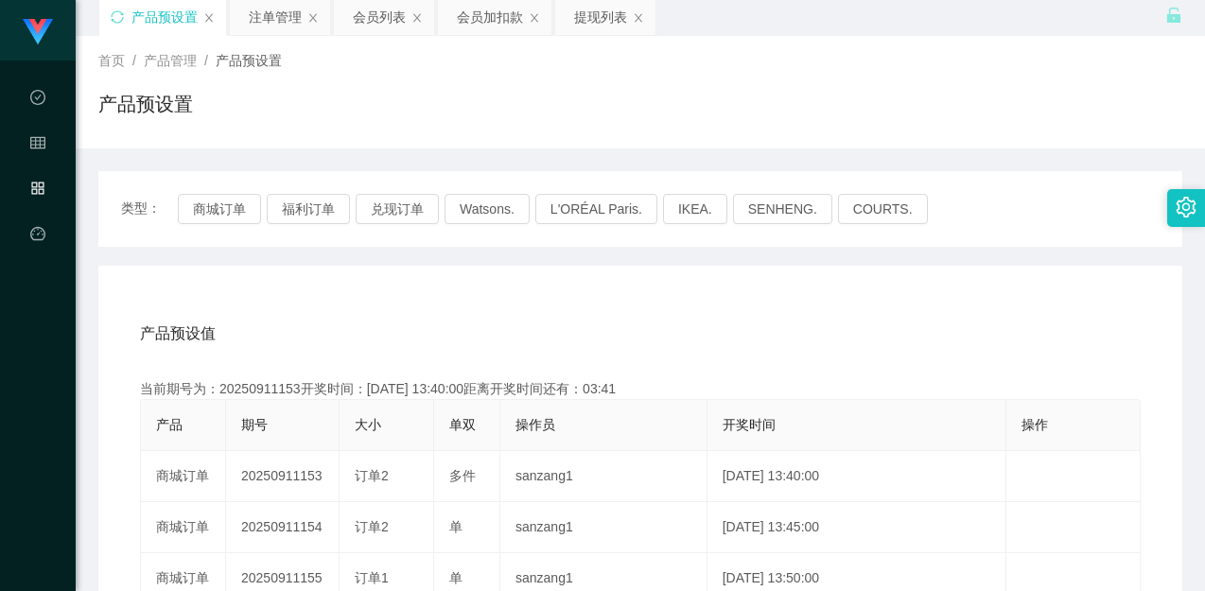
scroll to position [0, 0]
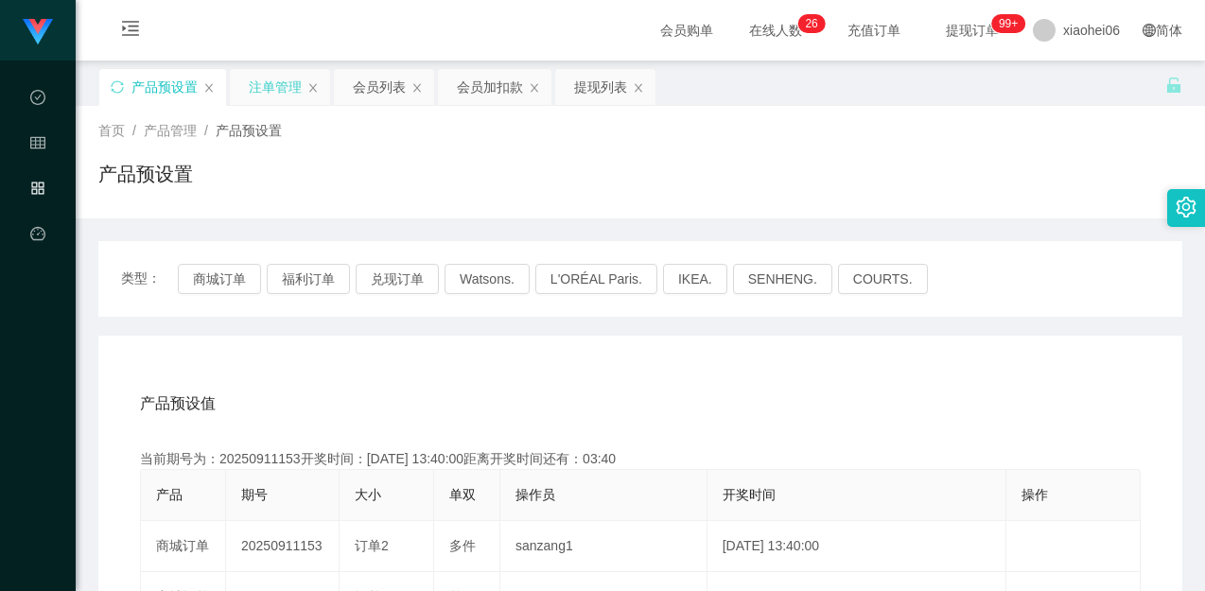
click at [286, 83] on div "注单管理" at bounding box center [275, 87] width 53 height 36
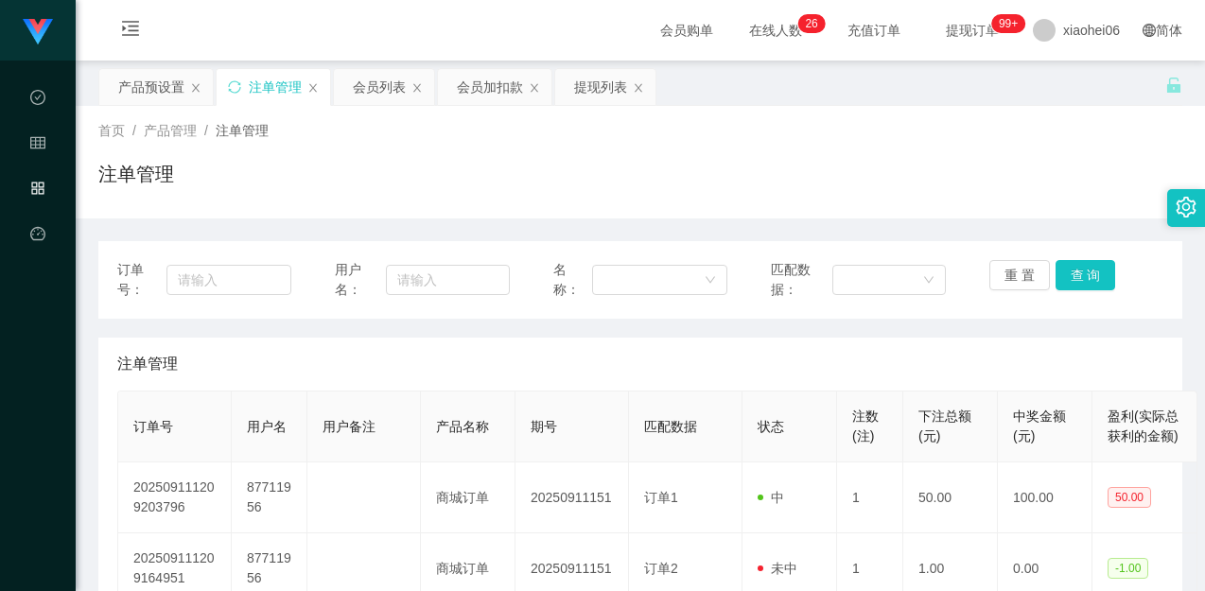
drag, startPoint x: 729, startPoint y: 207, endPoint x: 916, endPoint y: 236, distance: 189.5
click at [731, 206] on div "首页 / 产品管理 / 注单管理 / 注单管理" at bounding box center [640, 162] width 1129 height 113
click at [1060, 268] on button "查 询" at bounding box center [1085, 275] width 61 height 30
drag, startPoint x: 1036, startPoint y: 200, endPoint x: 1041, endPoint y: 213, distance: 13.5
click at [1036, 200] on div "注单管理" at bounding box center [640, 182] width 1084 height 44
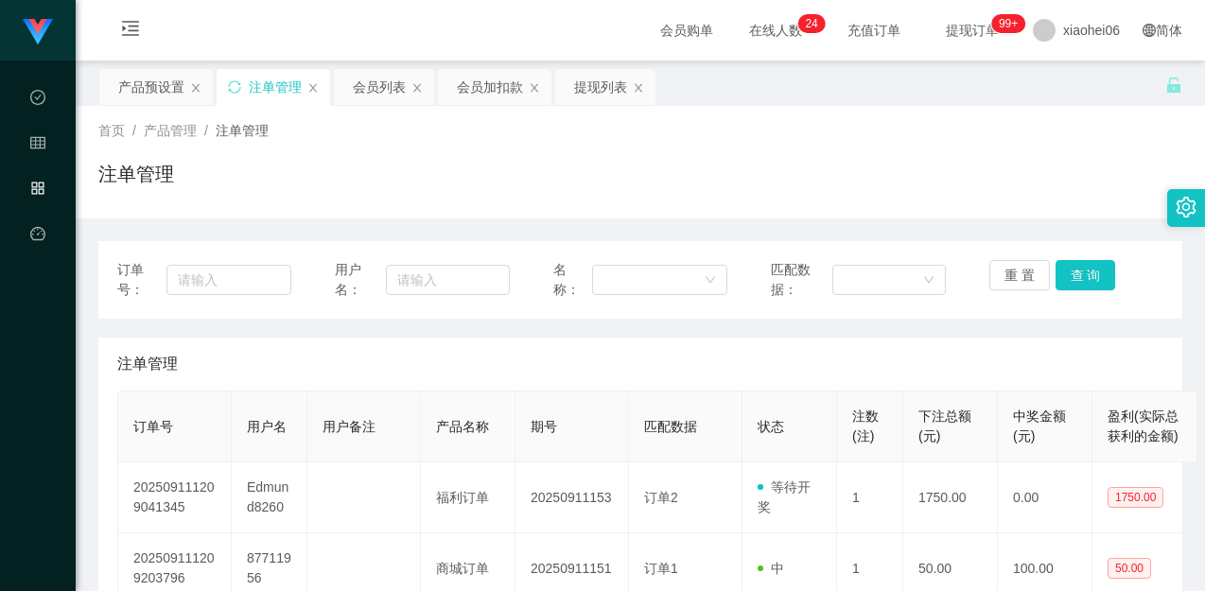
click at [1068, 213] on div "首页 / 产品管理 / 注单管理 / 注单管理" at bounding box center [640, 162] width 1129 height 113
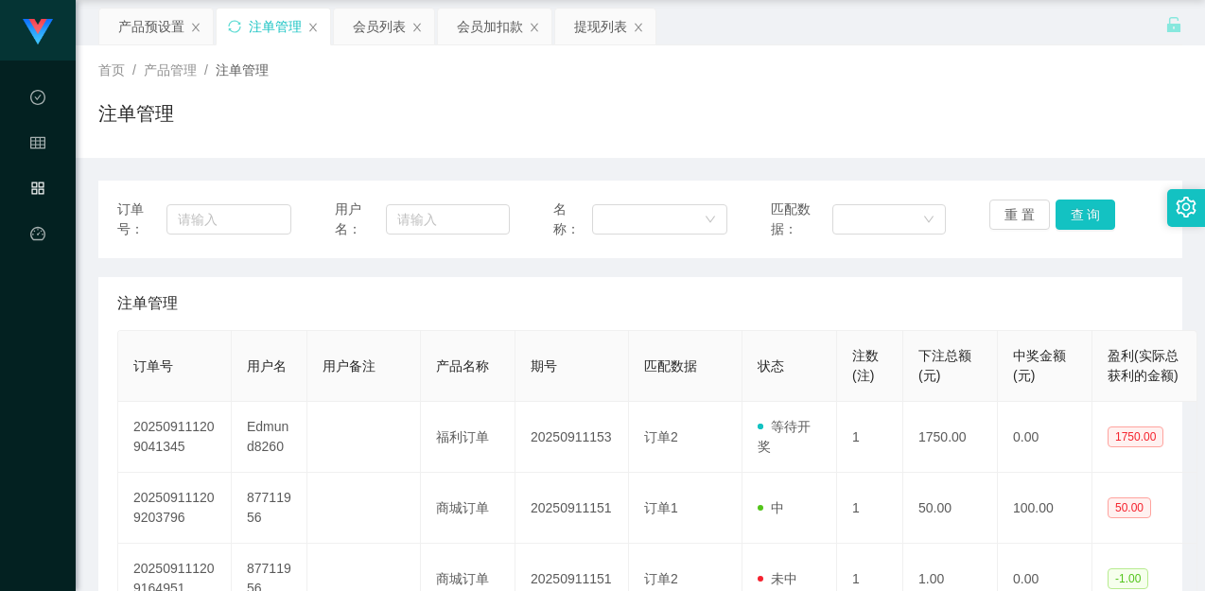
scroll to position [95, 0]
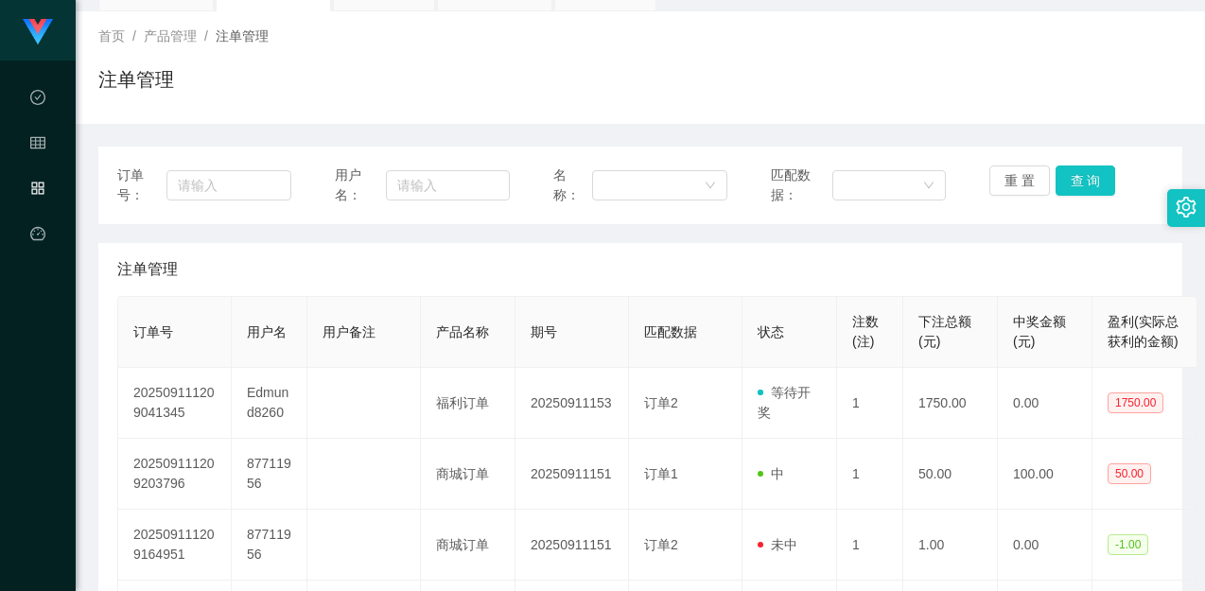
click at [1034, 84] on div "注单管理" at bounding box center [640, 87] width 1084 height 44
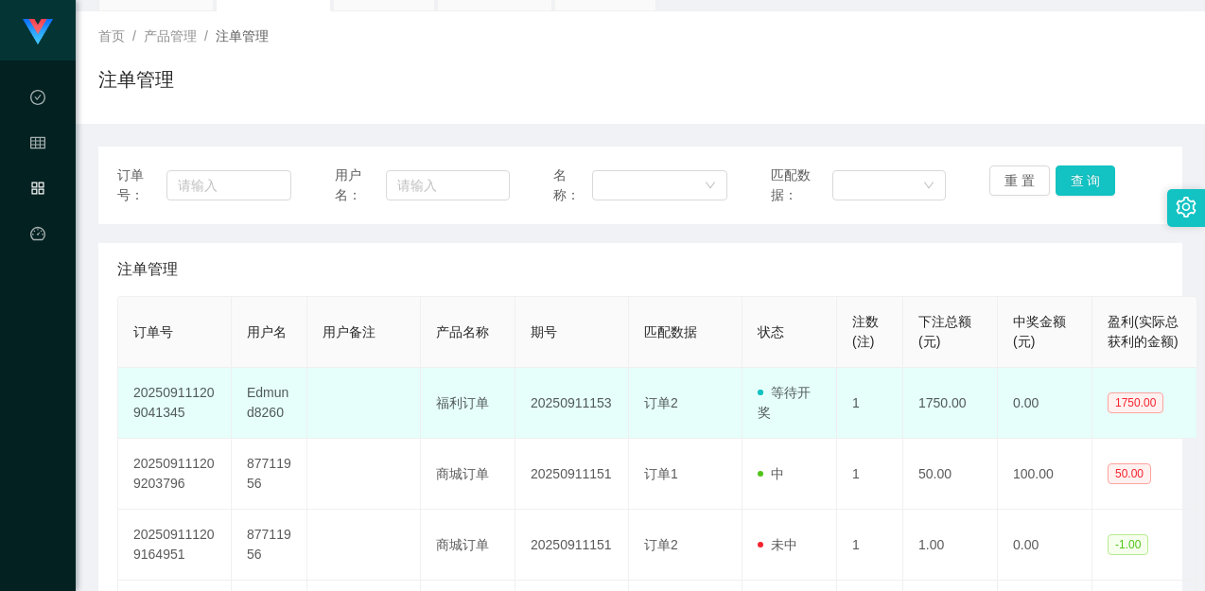
click at [262, 392] on td "Edmund8260" at bounding box center [270, 403] width 76 height 71
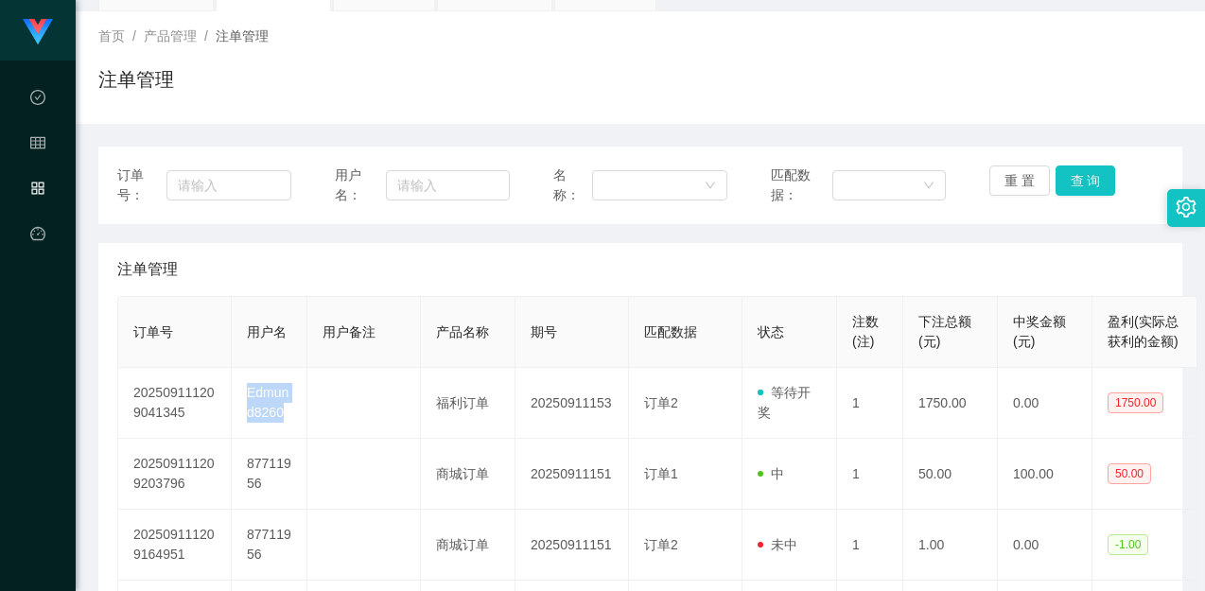
copy td "Edmund8260"
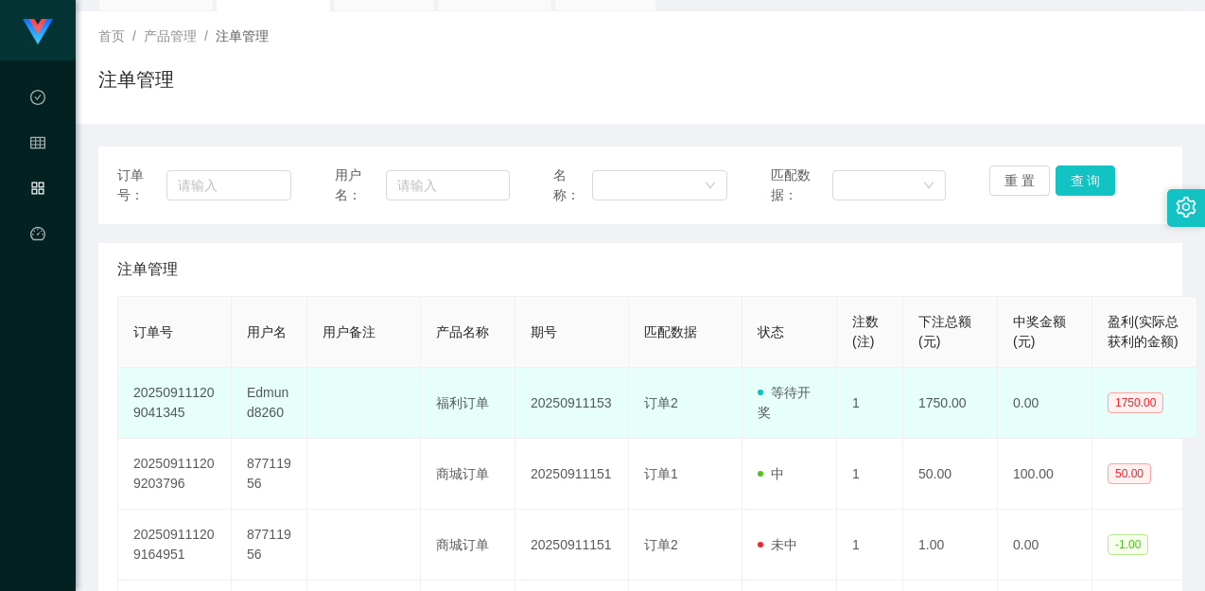
click at [581, 405] on td "20250911153" at bounding box center [571, 403] width 113 height 71
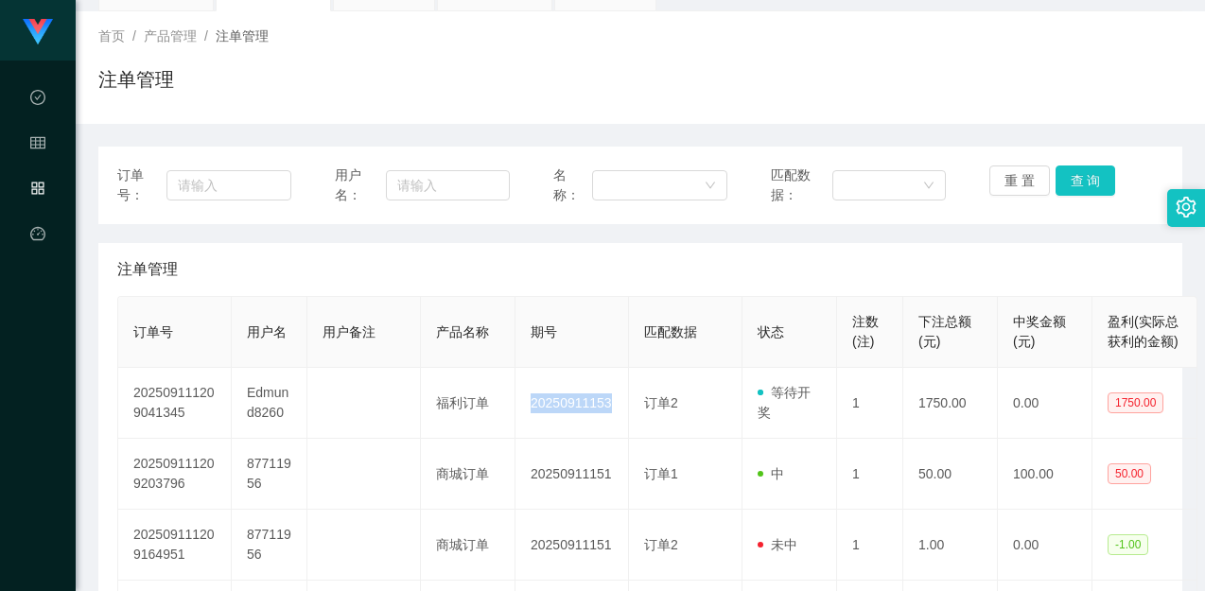
drag, startPoint x: 581, startPoint y: 405, endPoint x: 980, endPoint y: 318, distance: 408.5
click at [583, 405] on td "20250911153" at bounding box center [571, 403] width 113 height 71
copy td "20250911153"
